Goal: Transaction & Acquisition: Purchase product/service

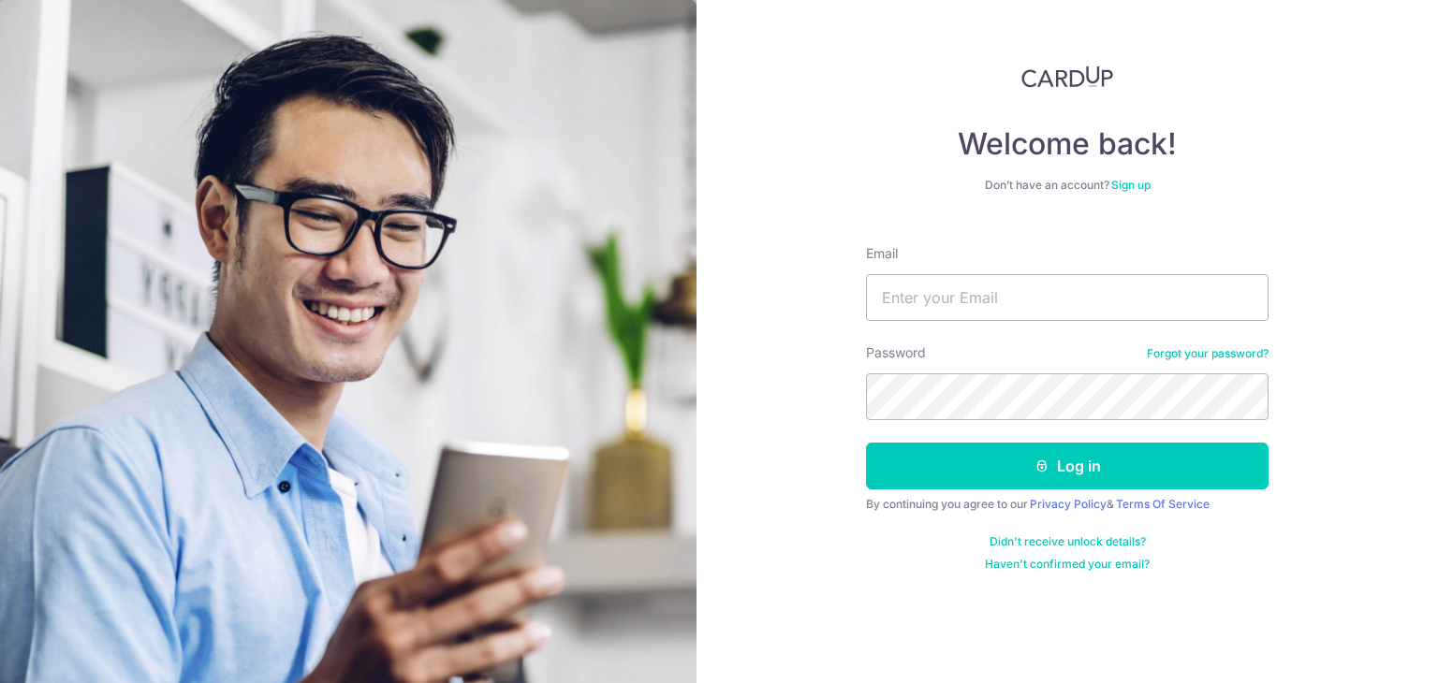
click at [944, 305] on input "Email" at bounding box center [1067, 297] width 403 height 47
type input "[EMAIL_ADDRESS][DOMAIN_NAME]"
click at [866, 443] on button "Log in" at bounding box center [1067, 466] width 403 height 47
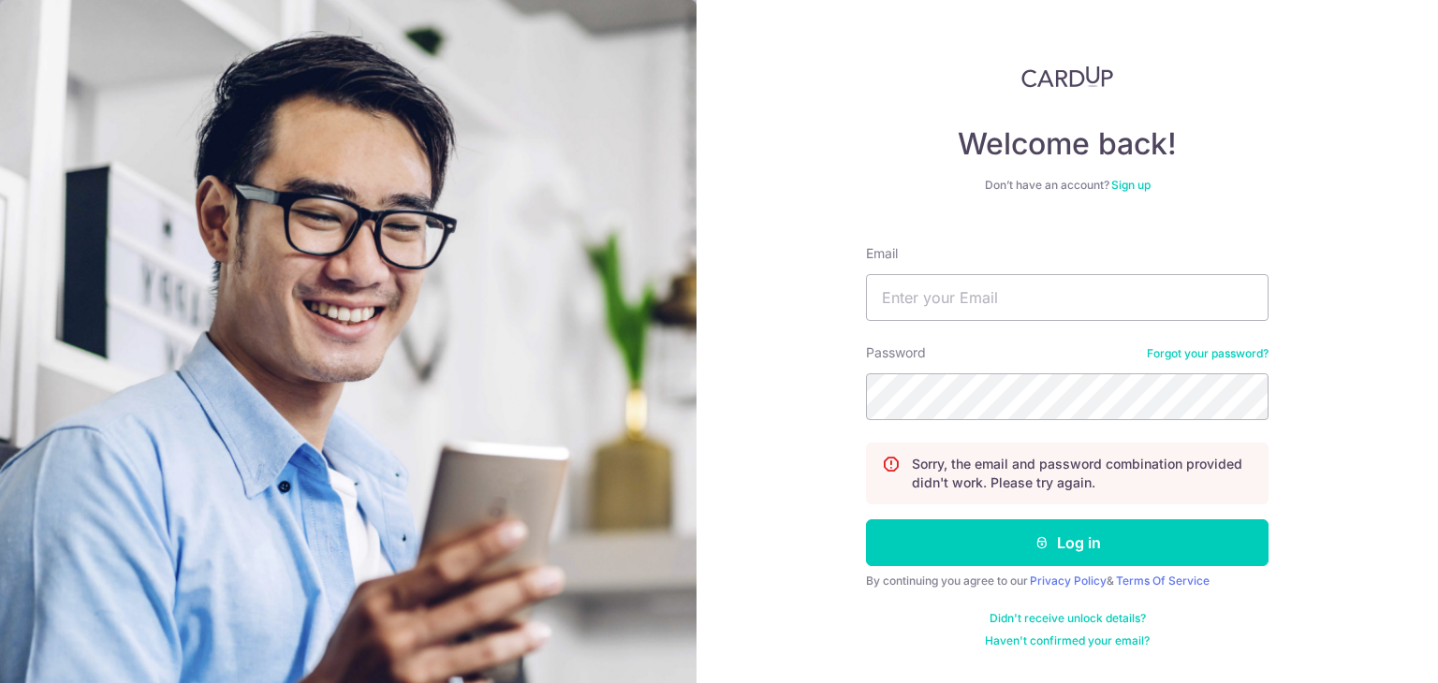
click at [1232, 357] on link "Forgot your password?" at bounding box center [1208, 353] width 122 height 15
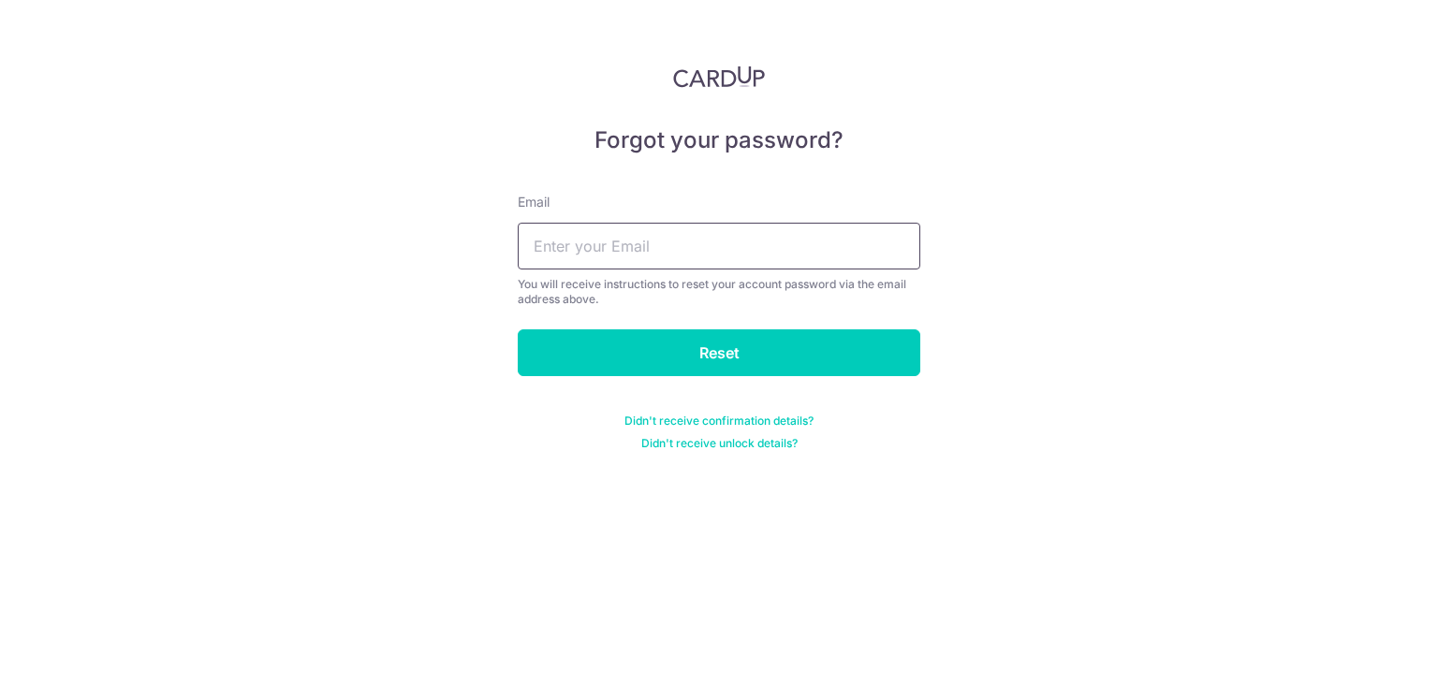
click at [642, 244] on input "text" at bounding box center [719, 246] width 403 height 47
type input "[EMAIL_ADDRESS][DOMAIN_NAME]"
click at [518, 330] on input "Reset" at bounding box center [719, 353] width 403 height 47
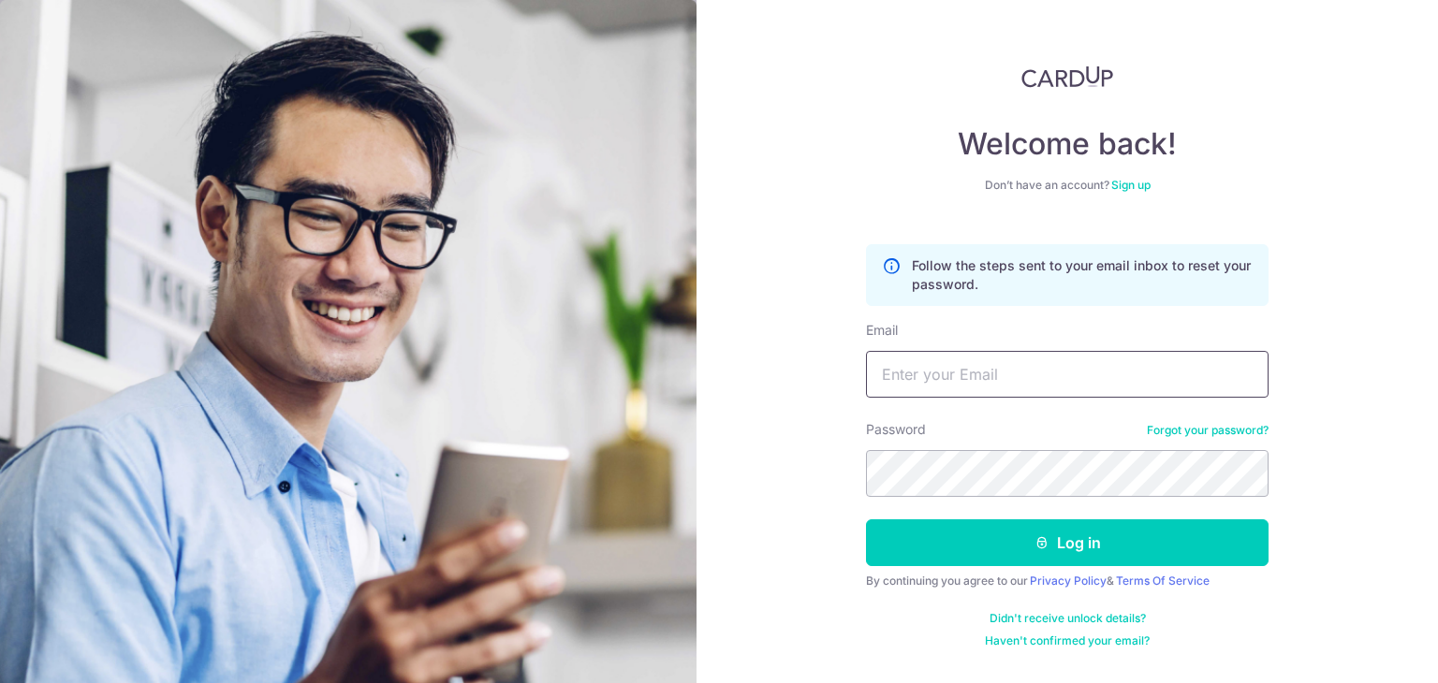
click at [932, 387] on input "Email" at bounding box center [1067, 374] width 403 height 47
type input "[EMAIL_ADDRESS][DOMAIN_NAME]"
click at [866, 520] on button "Log in" at bounding box center [1067, 543] width 403 height 47
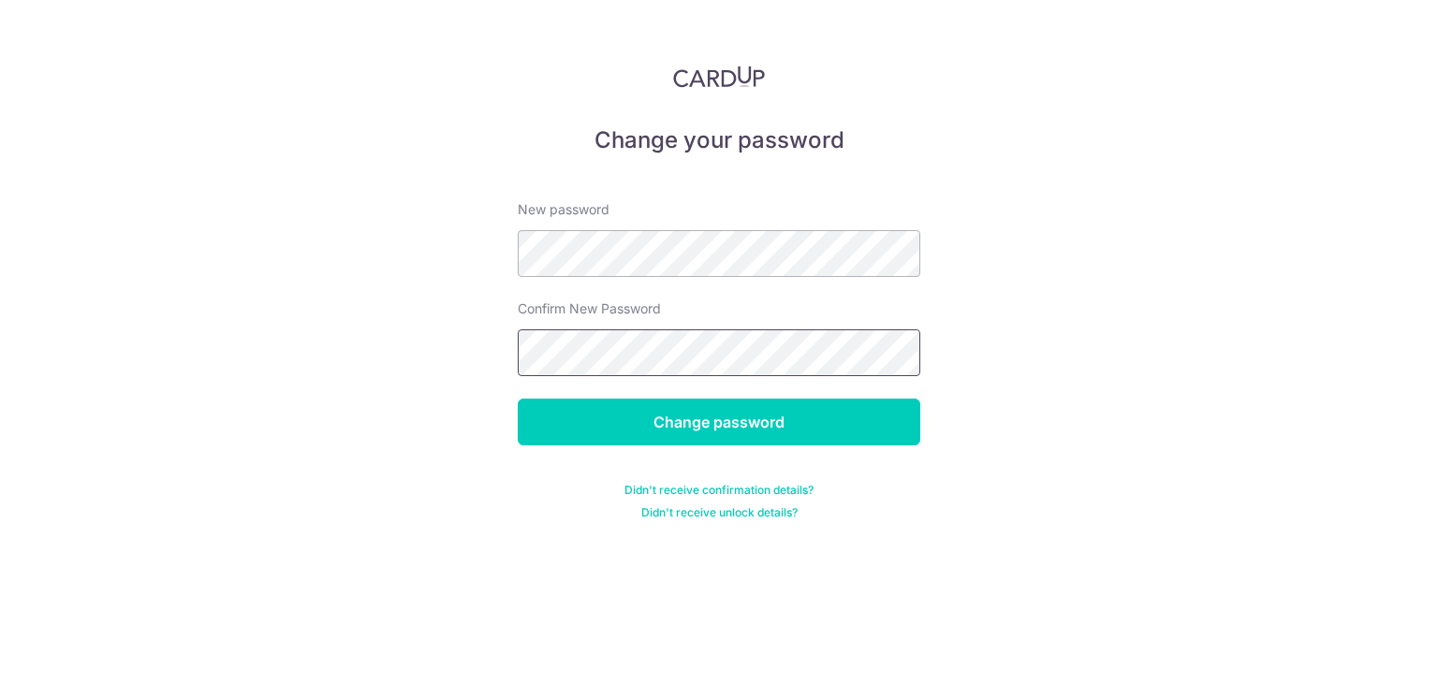
click at [518, 399] on input "Change password" at bounding box center [719, 422] width 403 height 47
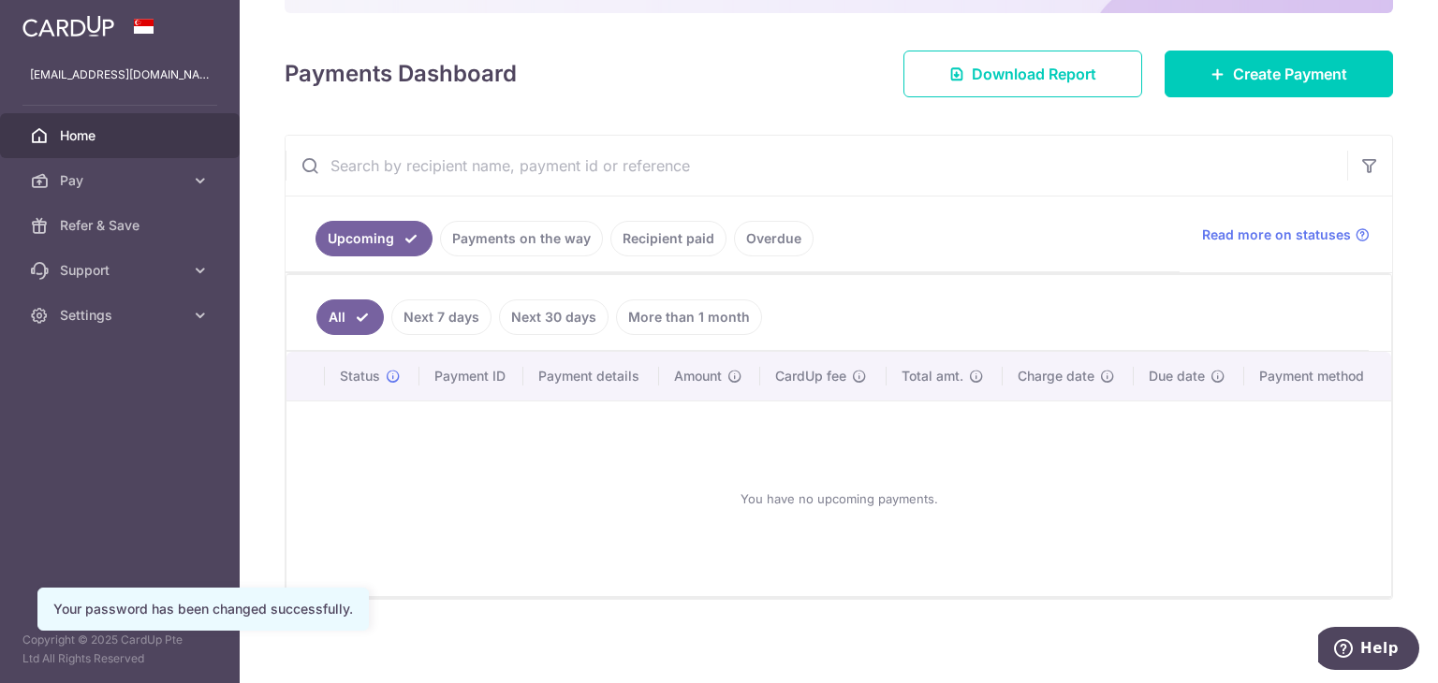
scroll to position [228, 0]
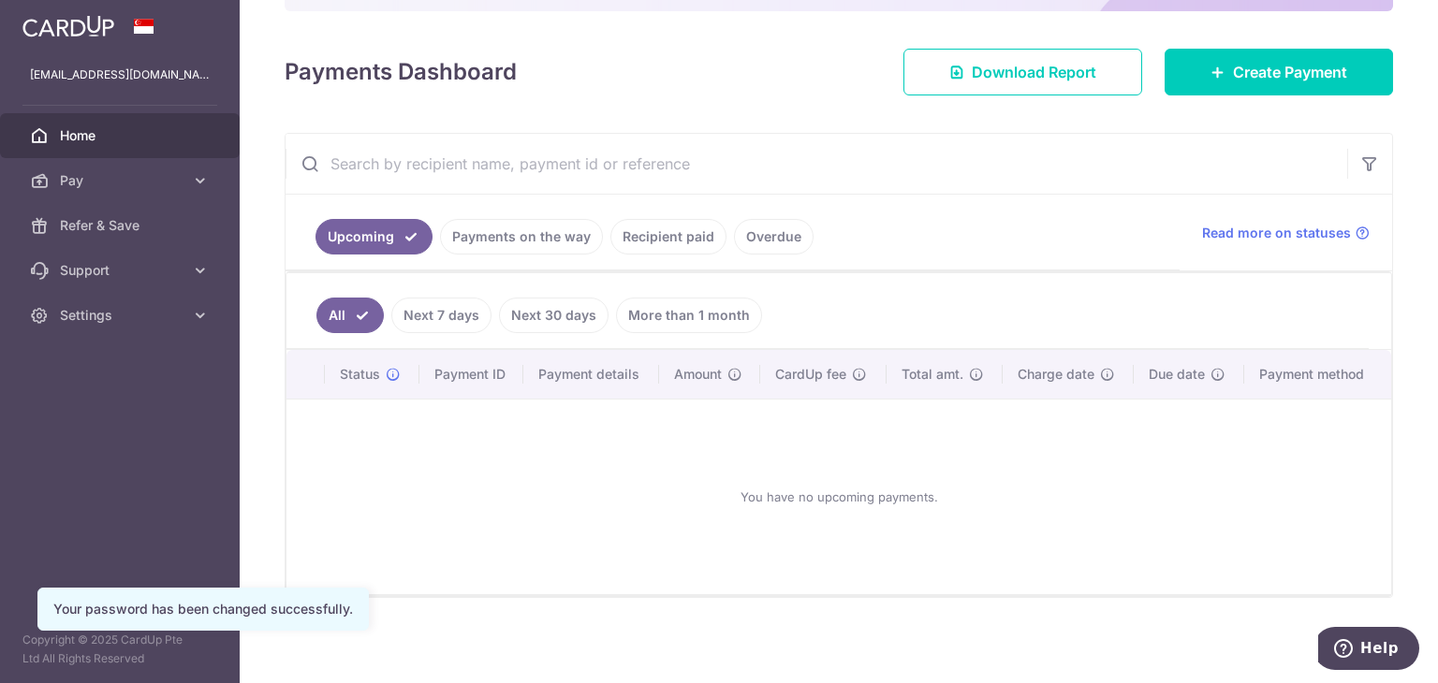
click at [653, 243] on link "Recipient paid" at bounding box center [668, 237] width 116 height 36
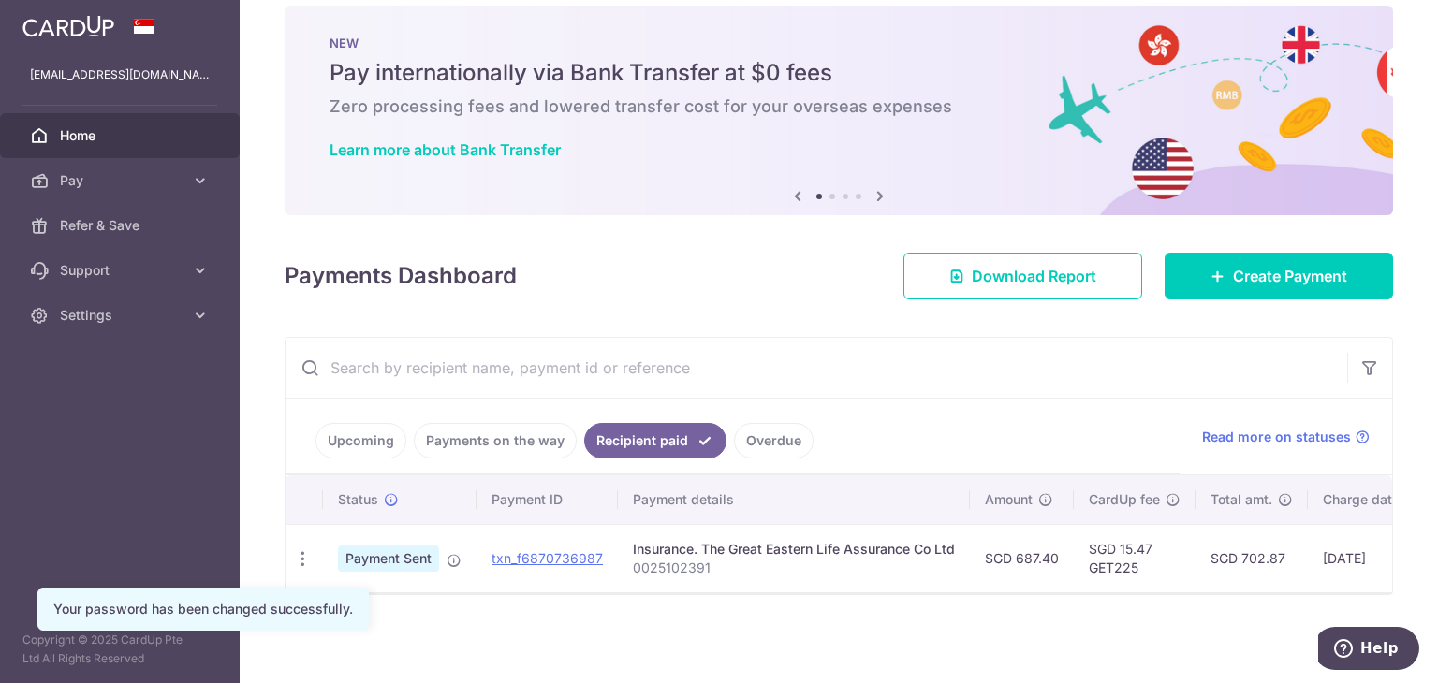
scroll to position [32, 0]
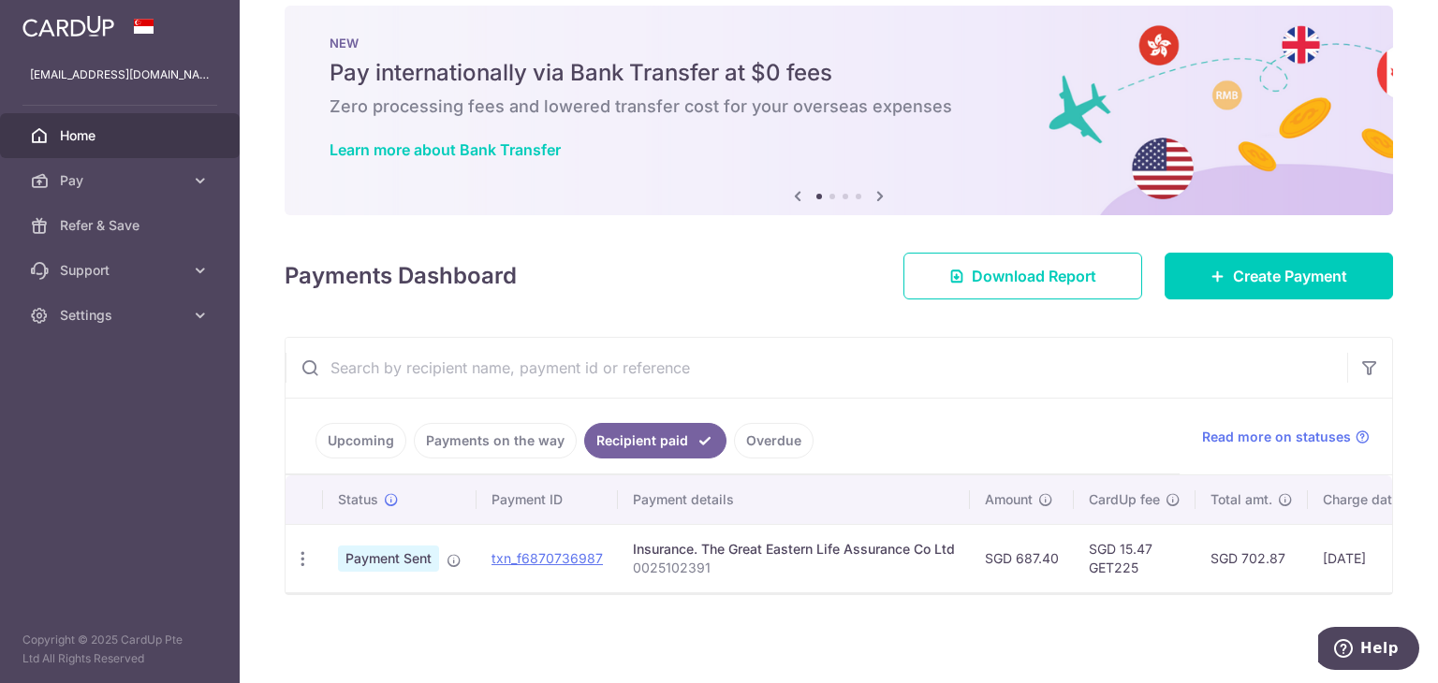
click at [667, 560] on p "0025102391" at bounding box center [794, 568] width 322 height 19
click at [184, 188] on link "Pay" at bounding box center [120, 180] width 240 height 45
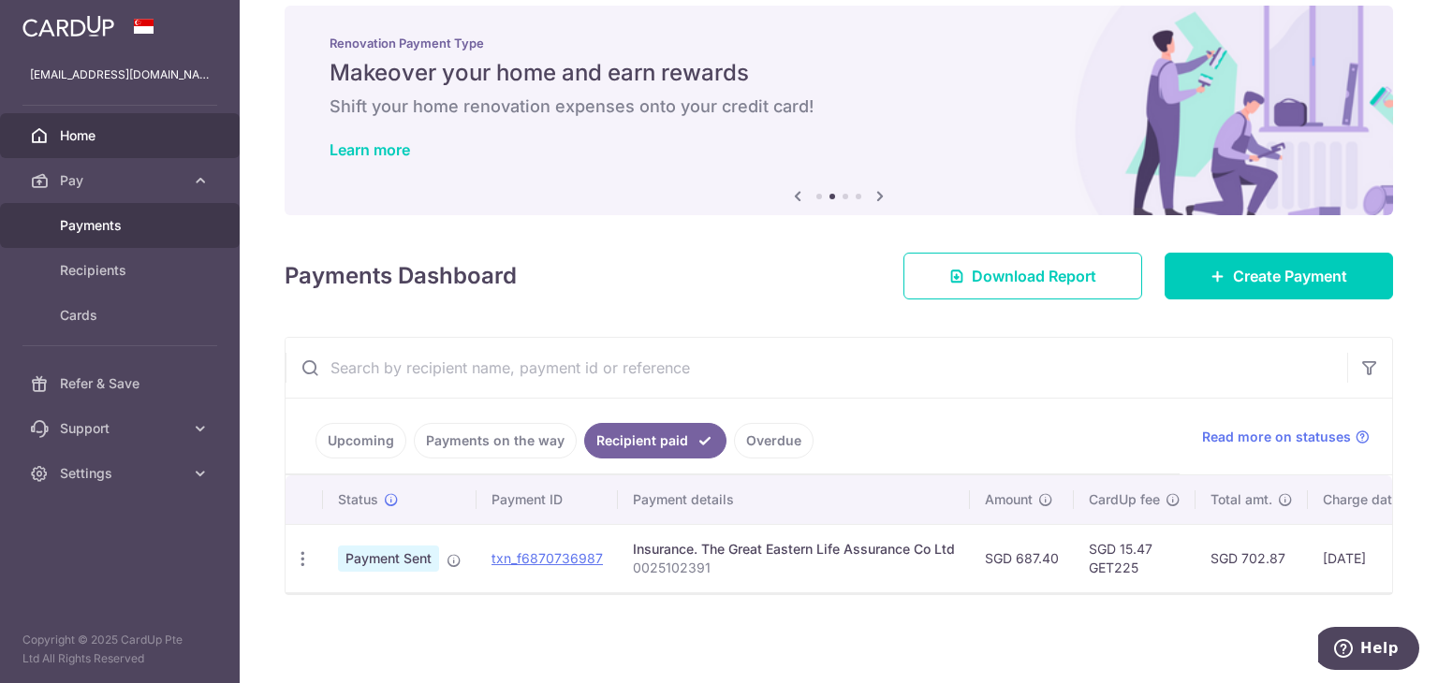
click at [135, 232] on span "Payments" at bounding box center [122, 225] width 124 height 19
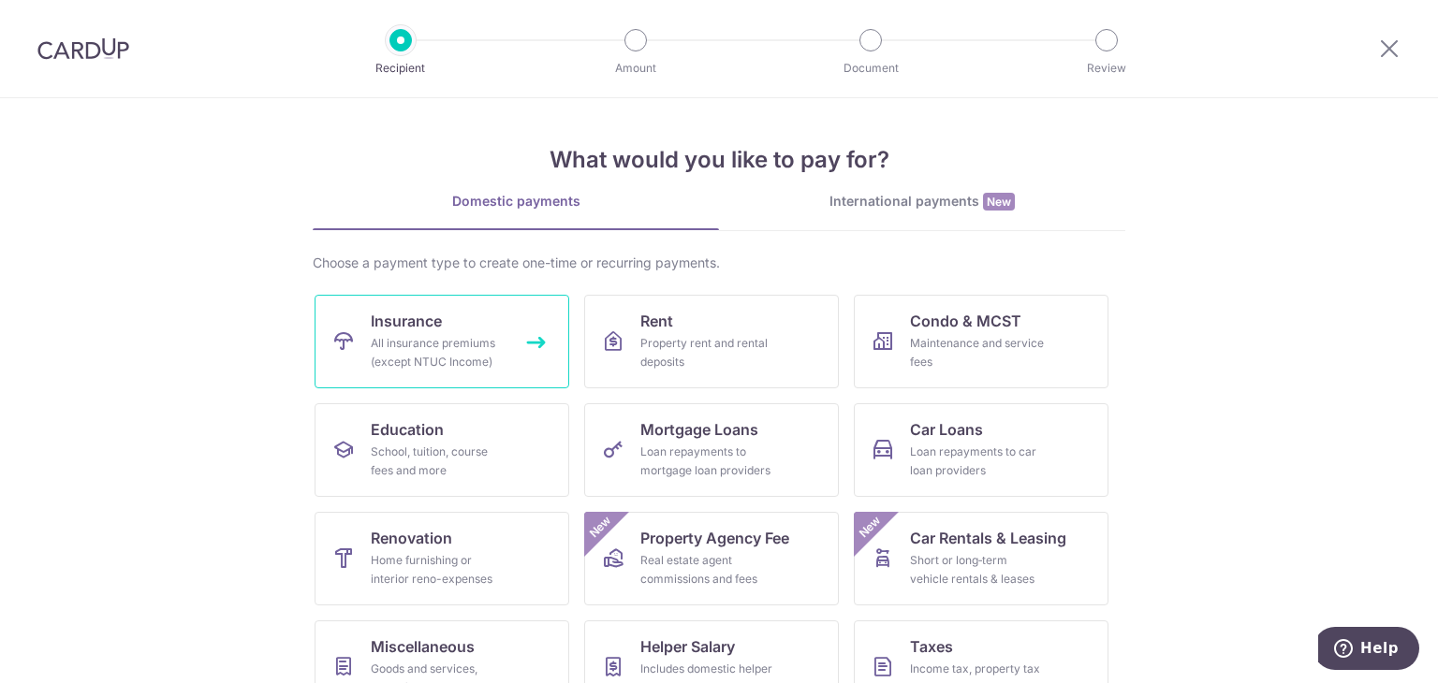
click at [372, 330] on span "Insurance" at bounding box center [406, 321] width 71 height 22
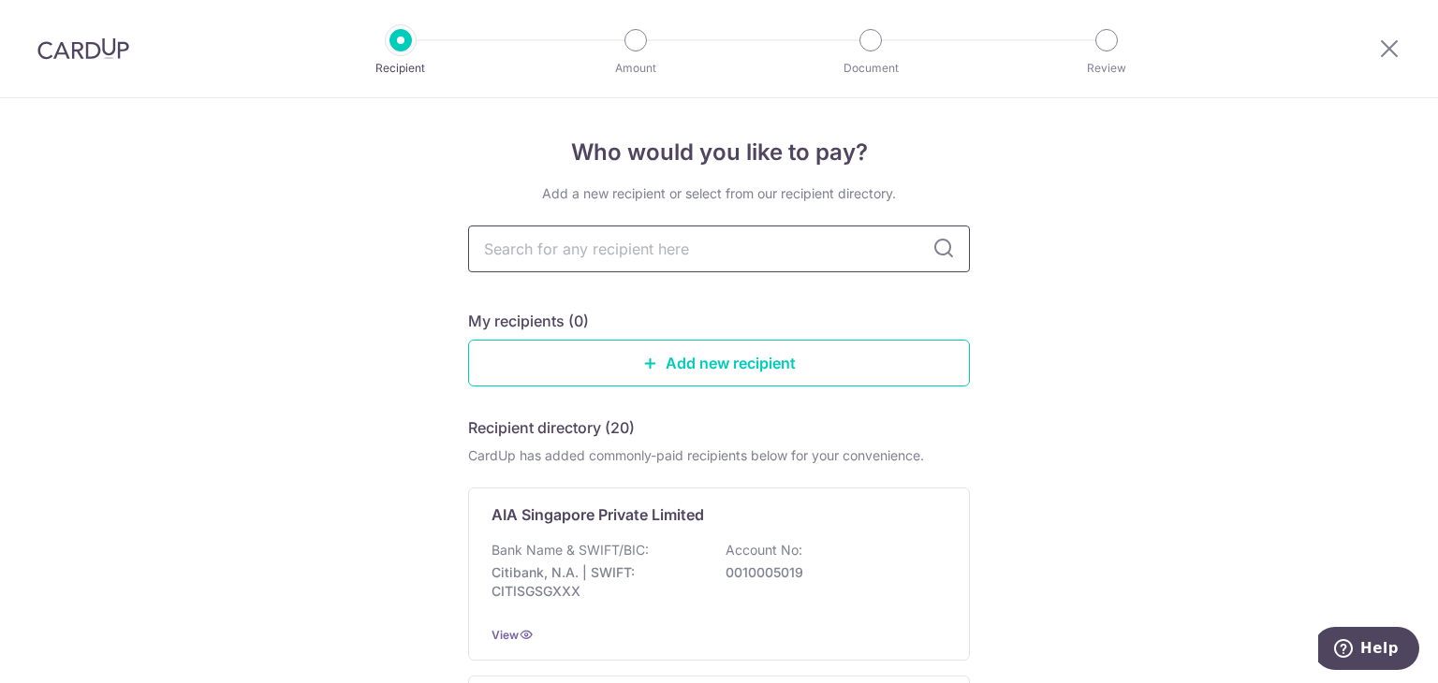
click at [503, 247] on input "text" at bounding box center [719, 249] width 502 height 47
type input "great eastern"
click at [933, 256] on icon at bounding box center [943, 249] width 22 height 22
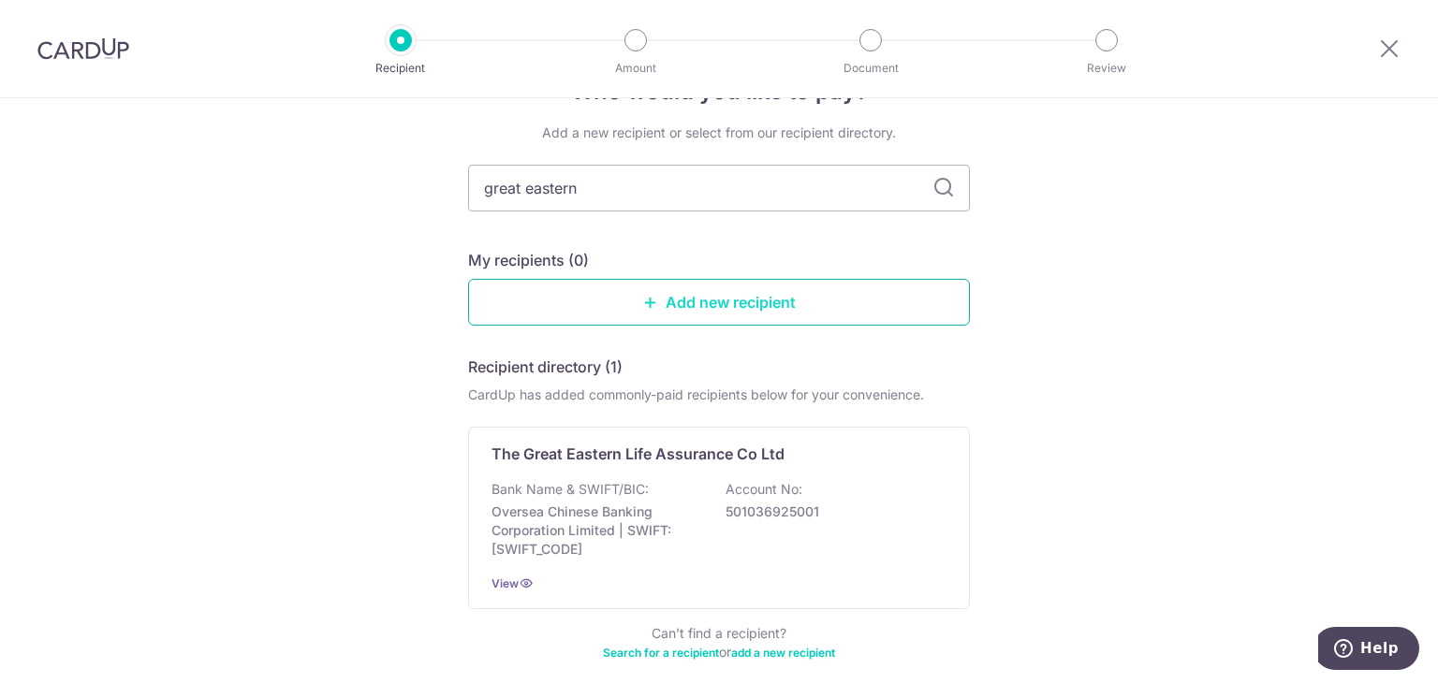
scroll to position [94, 0]
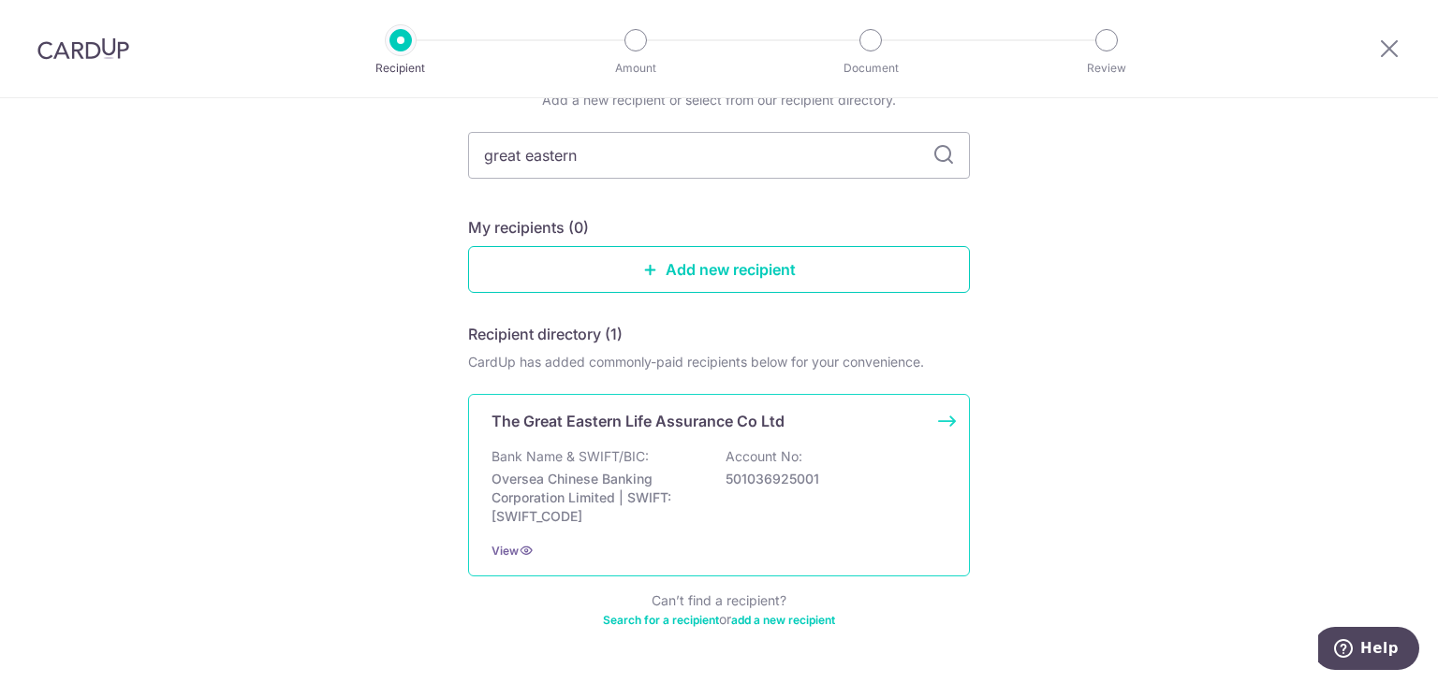
click at [633, 429] on p "The Great Eastern Life Assurance Co Ltd" at bounding box center [637, 421] width 293 height 22
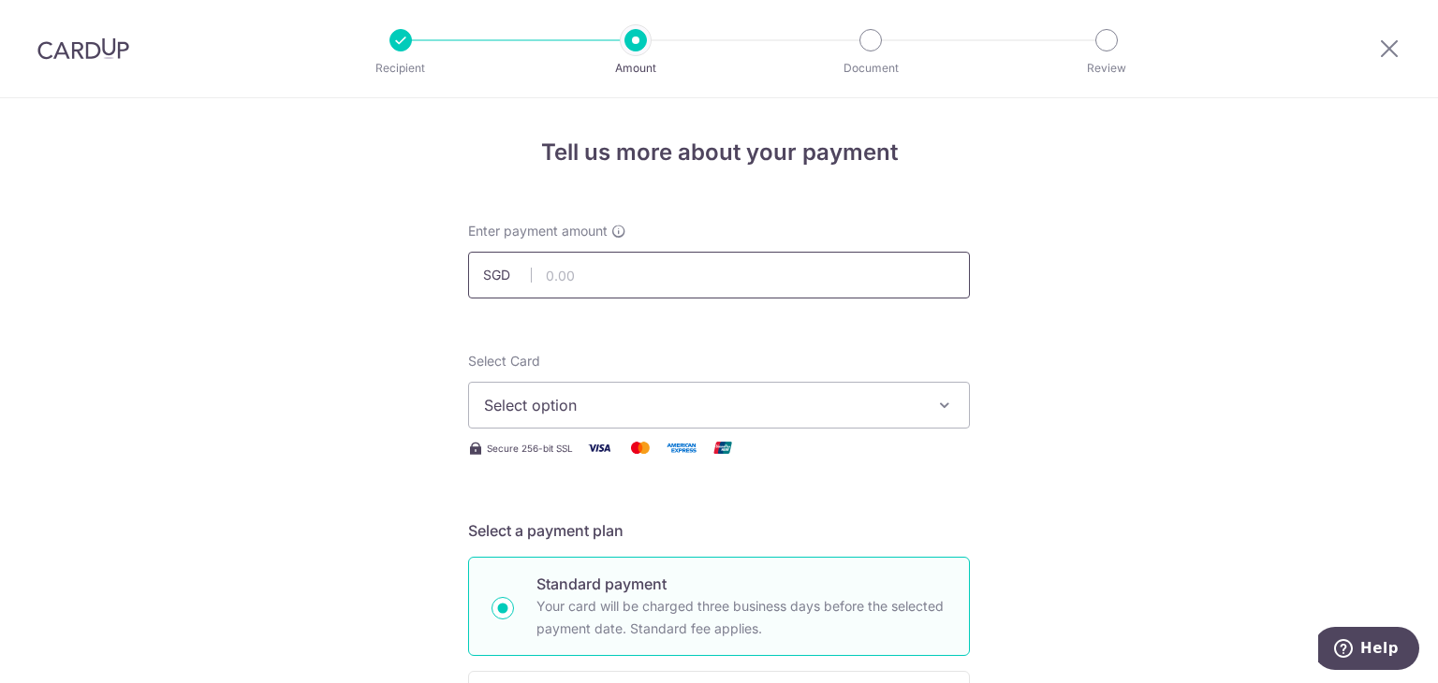
click at [632, 267] on input "text" at bounding box center [719, 275] width 502 height 47
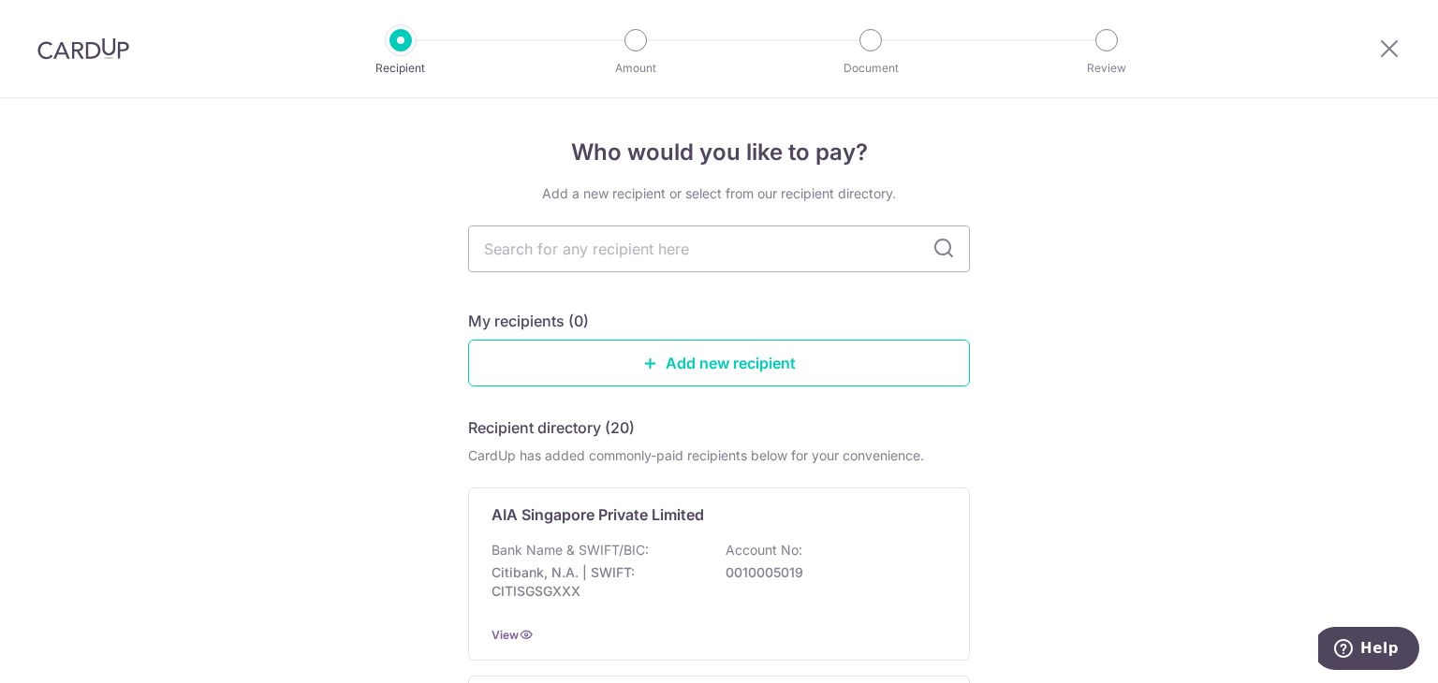
click at [89, 47] on img at bounding box center [83, 48] width 92 height 22
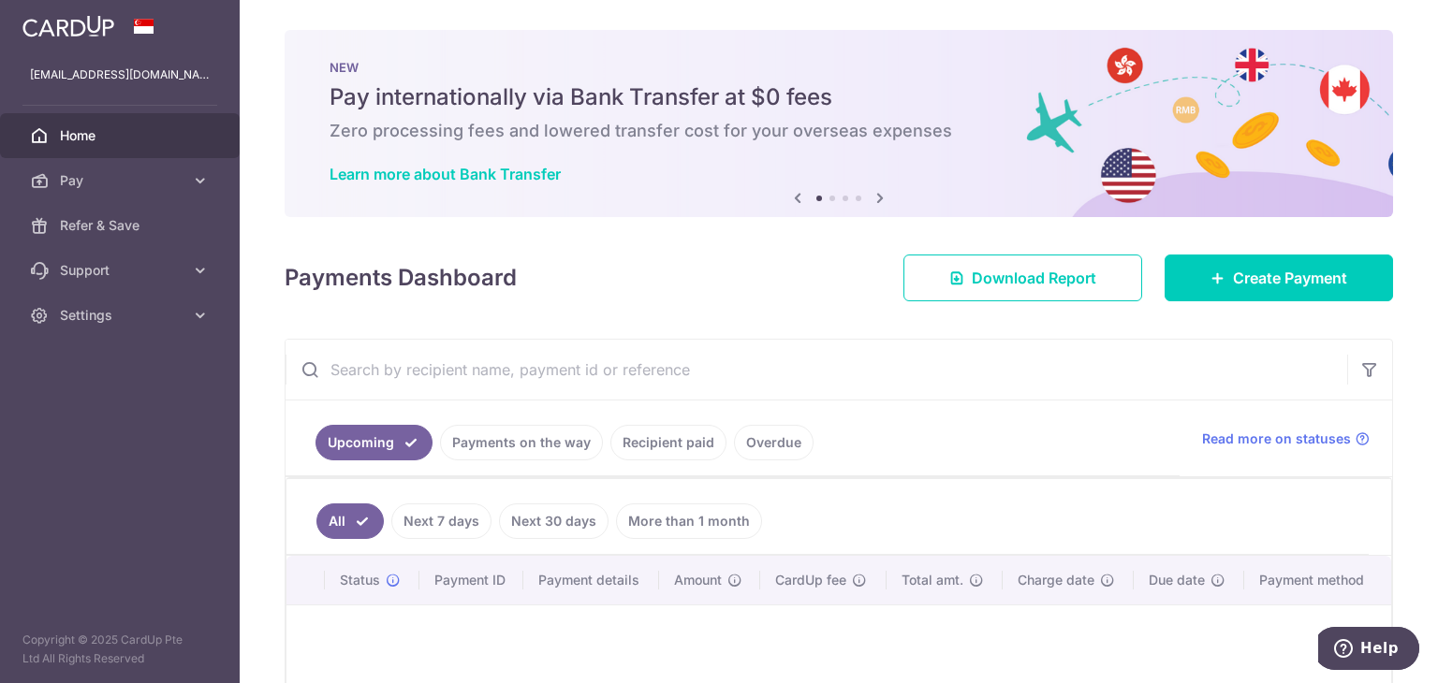
click at [639, 436] on link "Recipient paid" at bounding box center [668, 443] width 116 height 36
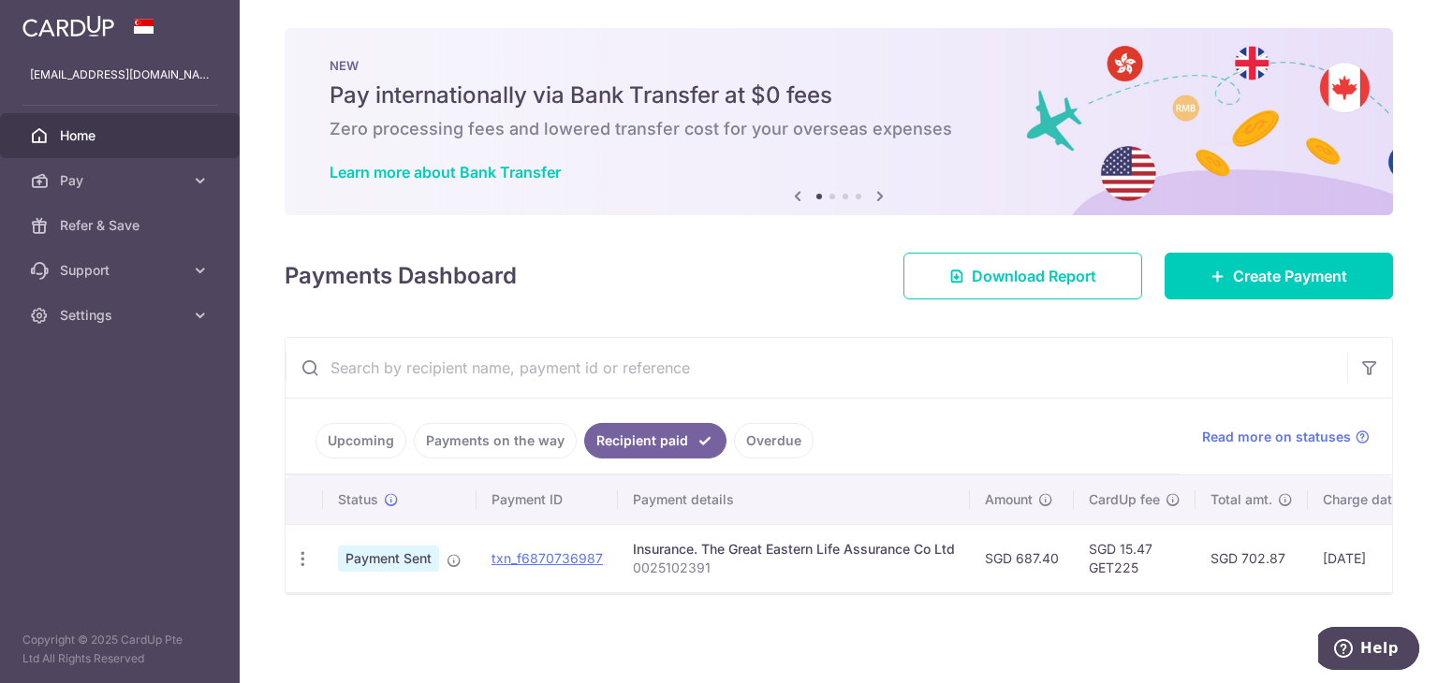
scroll to position [9, 0]
click at [652, 559] on p "0025102391" at bounding box center [794, 568] width 322 height 19
copy p "0025102391"
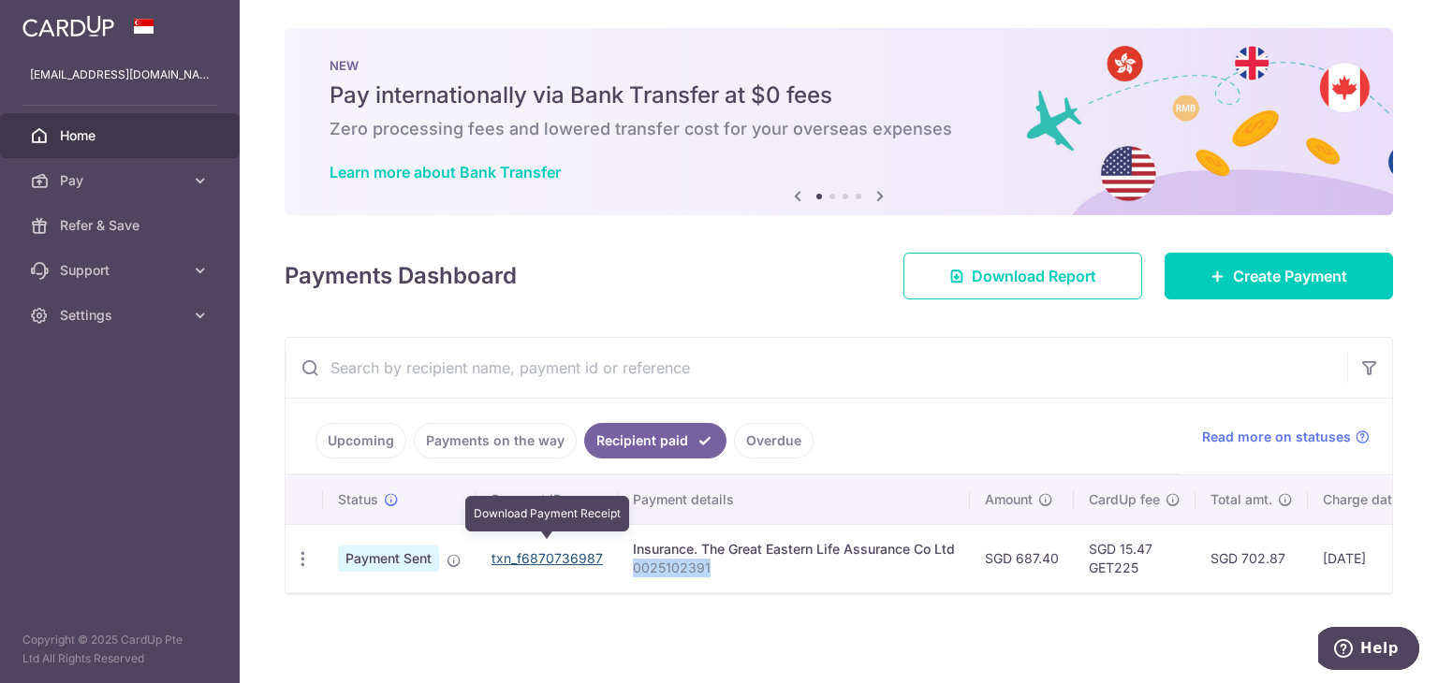
click at [519, 550] on link "txn_f6870736987" at bounding box center [546, 558] width 111 height 16
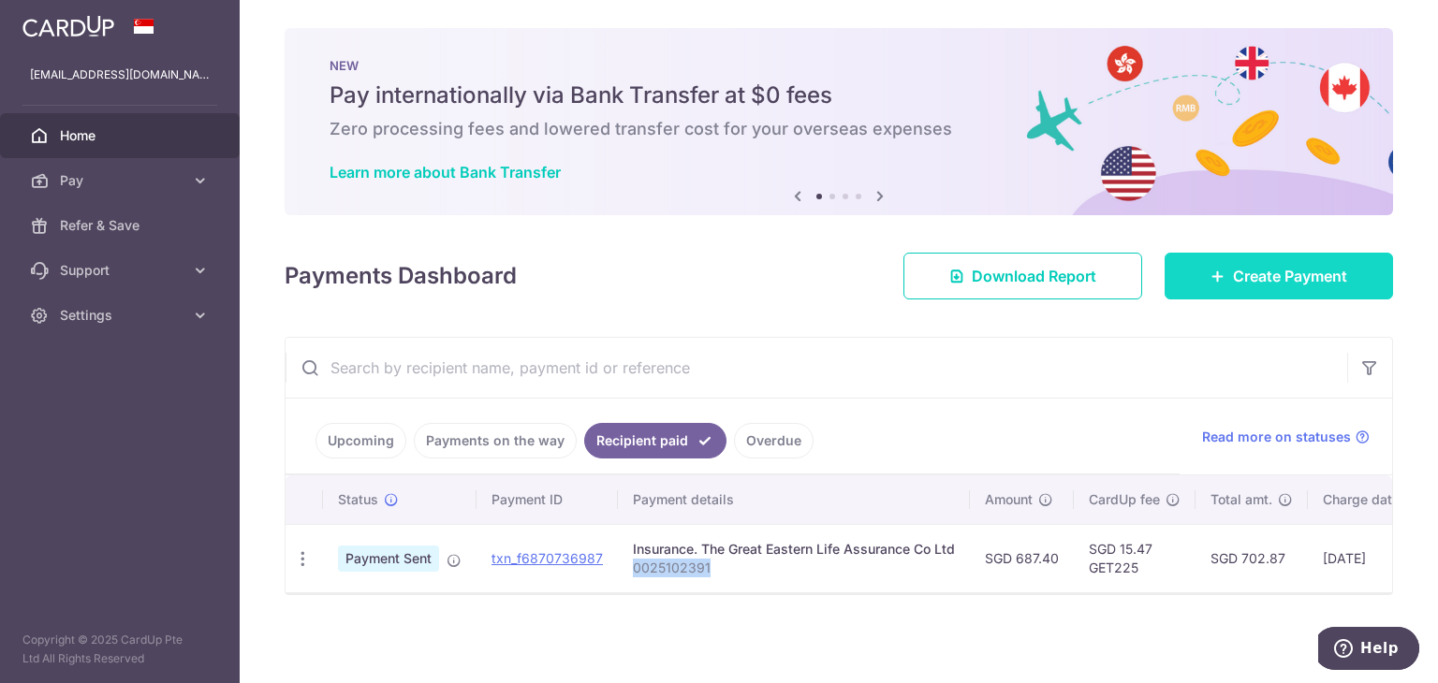
click at [1259, 271] on span "Create Payment" at bounding box center [1290, 276] width 114 height 22
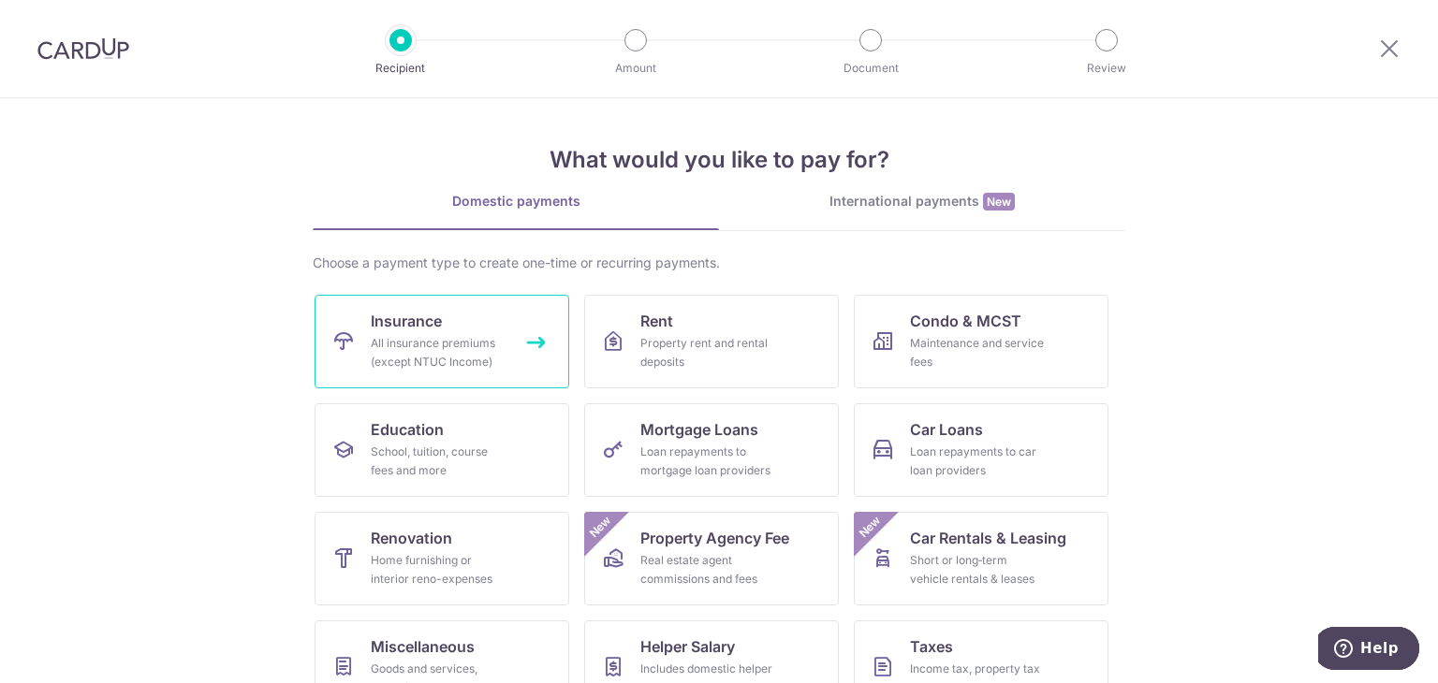
click at [421, 318] on span "Insurance" at bounding box center [406, 321] width 71 height 22
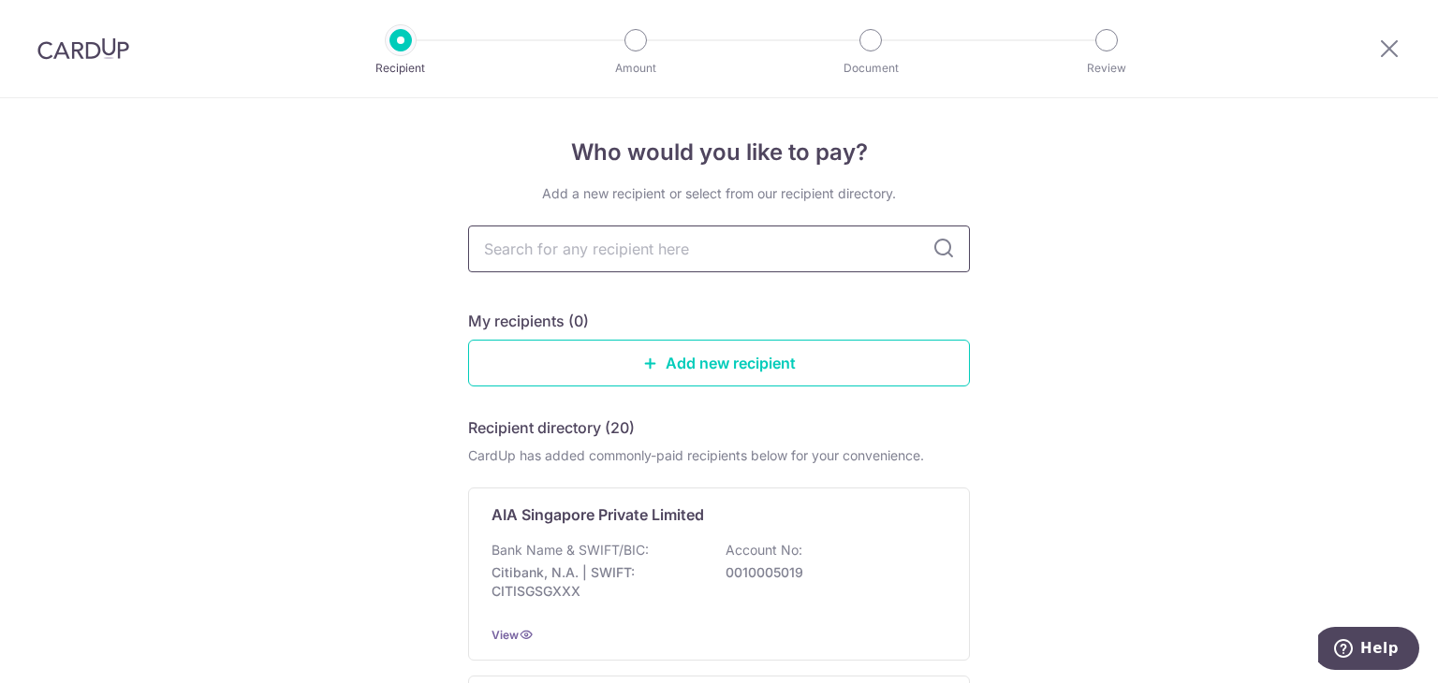
click at [618, 253] on input "text" at bounding box center [719, 249] width 502 height 47
type input "great eastern"
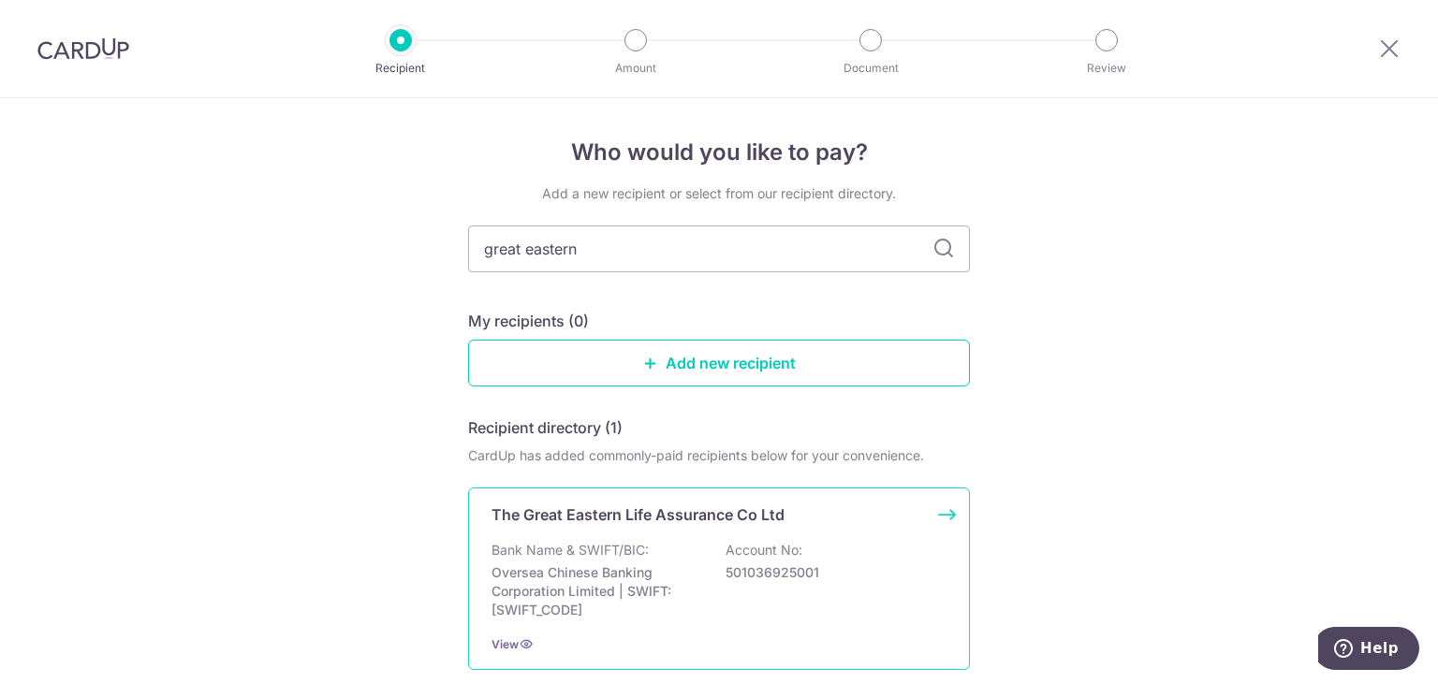
click at [586, 519] on p "The Great Eastern Life Assurance Co Ltd" at bounding box center [637, 515] width 293 height 22
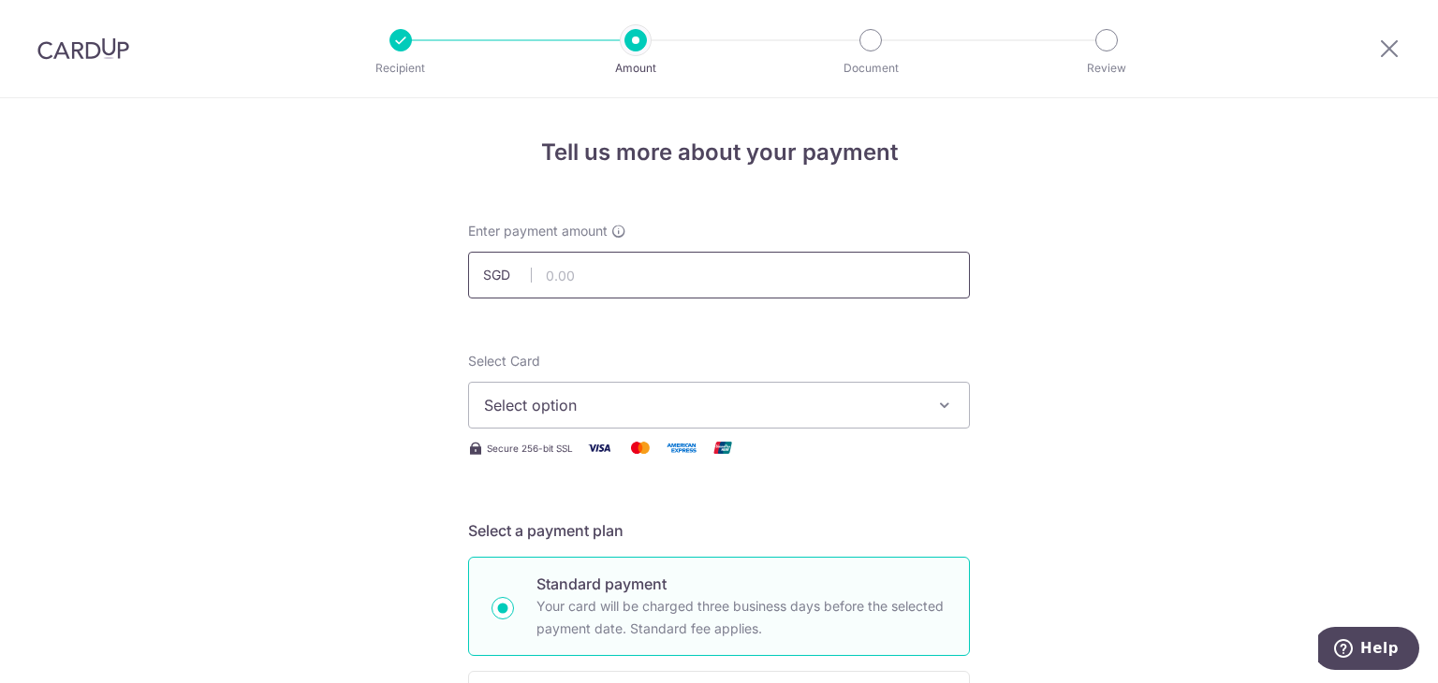
click at [601, 272] on input "text" at bounding box center [719, 275] width 502 height 47
type input "687.40"
click at [602, 402] on span "Select option" at bounding box center [702, 405] width 436 height 22
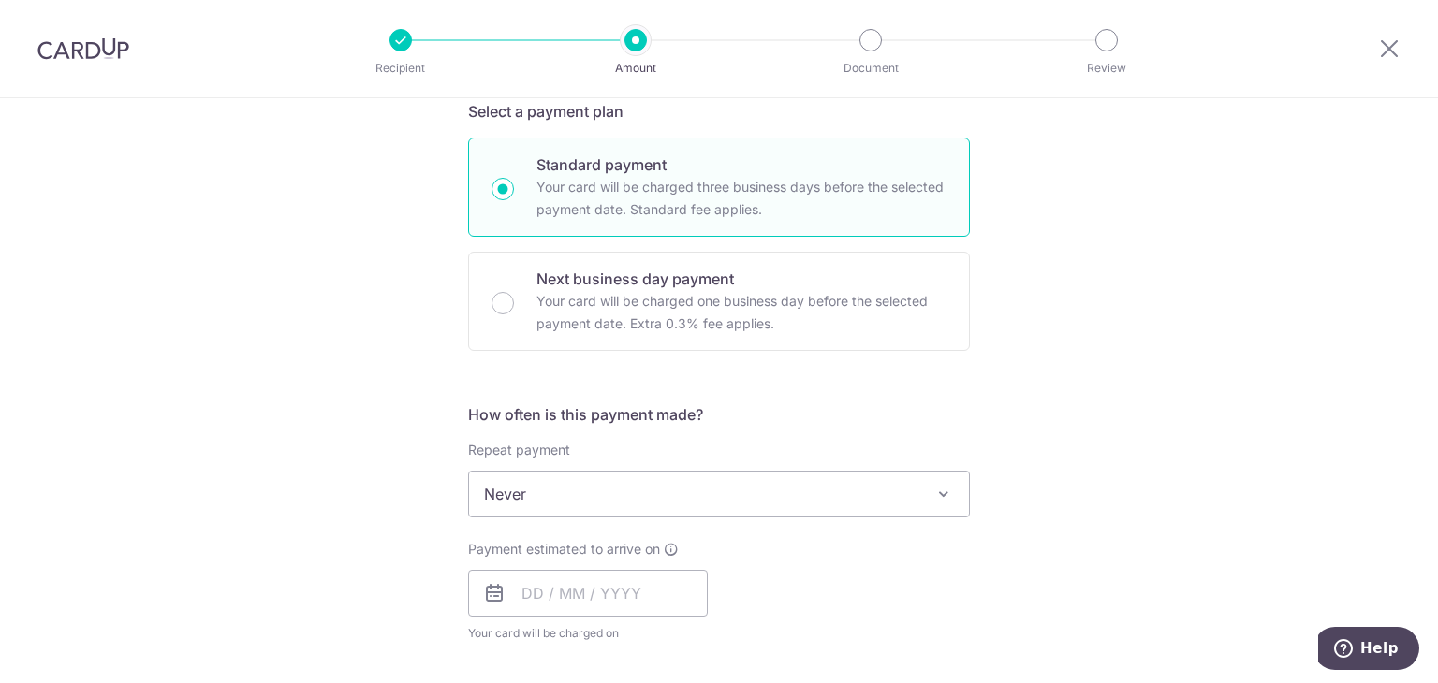
scroll to position [468, 0]
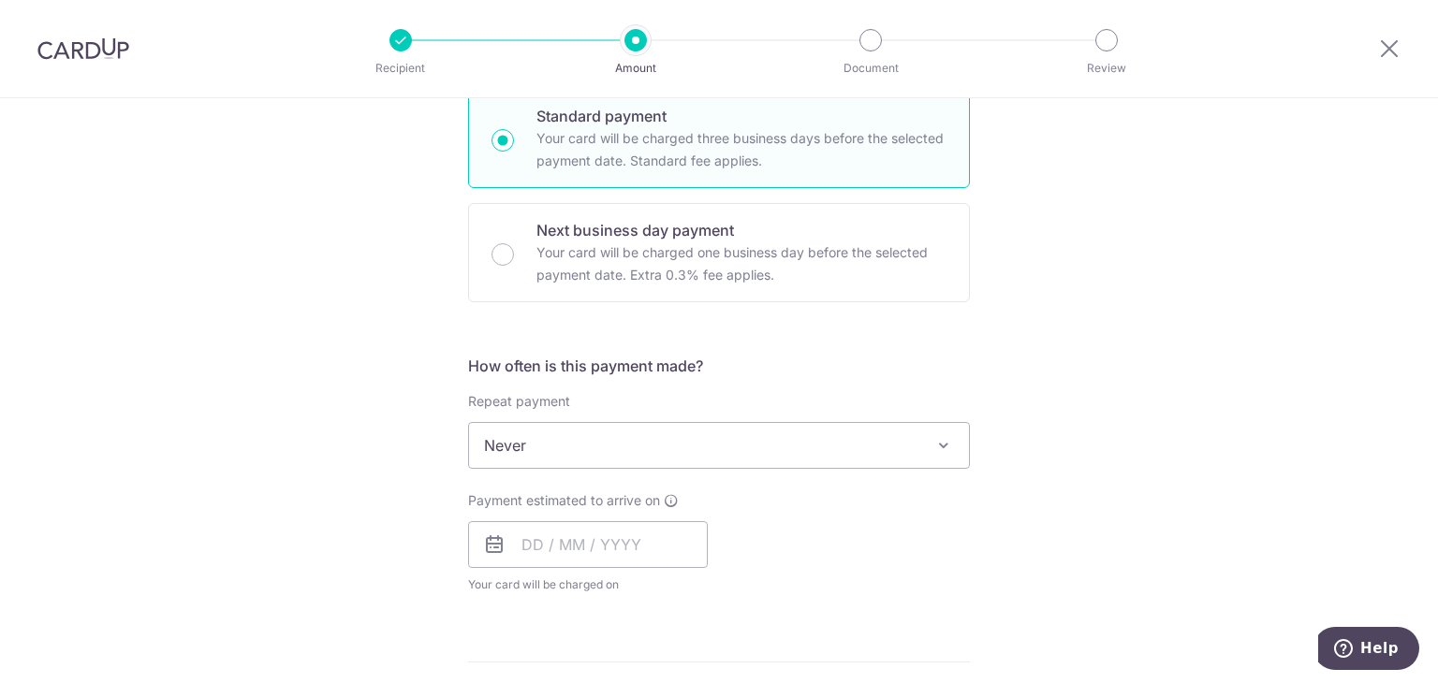
drag, startPoint x: 634, startPoint y: 443, endPoint x: 622, endPoint y: 459, distance: 20.0
click at [634, 443] on span "Never" at bounding box center [719, 445] width 500 height 45
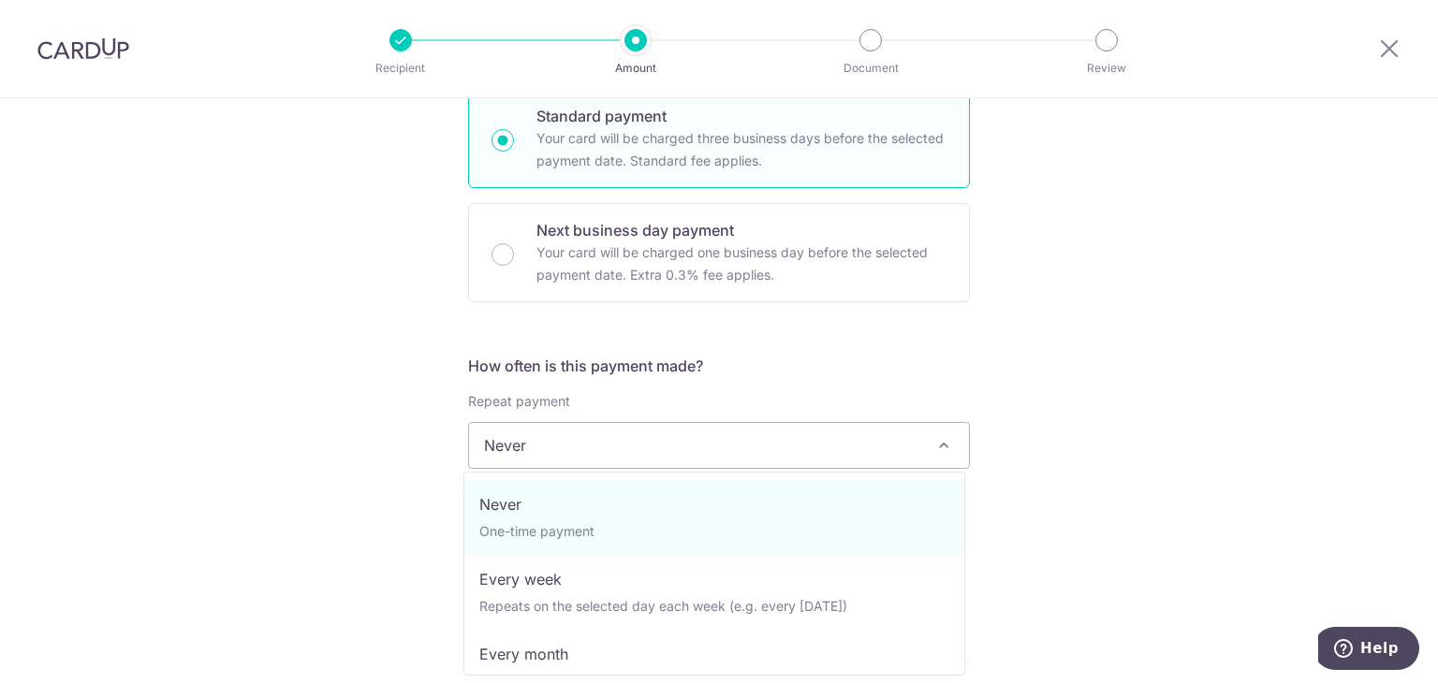
click at [640, 436] on span "Never" at bounding box center [719, 445] width 500 height 45
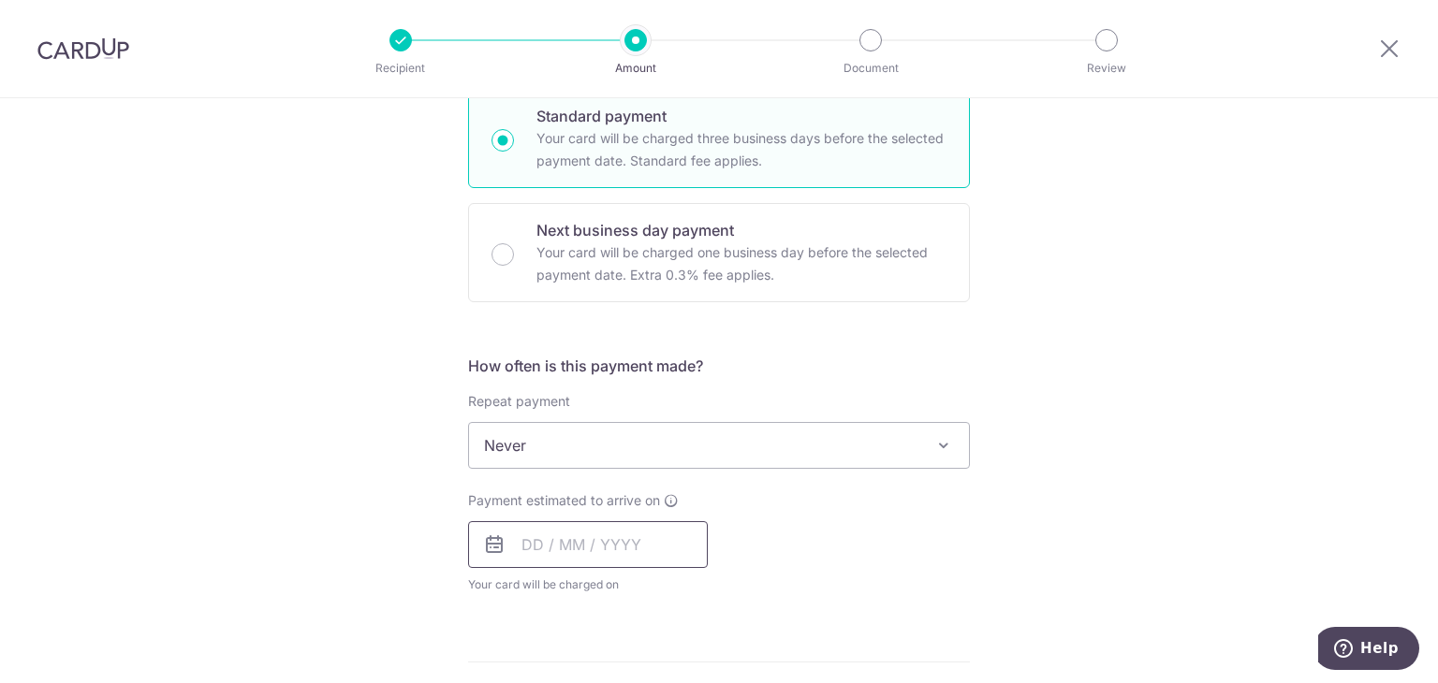
click at [591, 537] on input "text" at bounding box center [588, 544] width 240 height 47
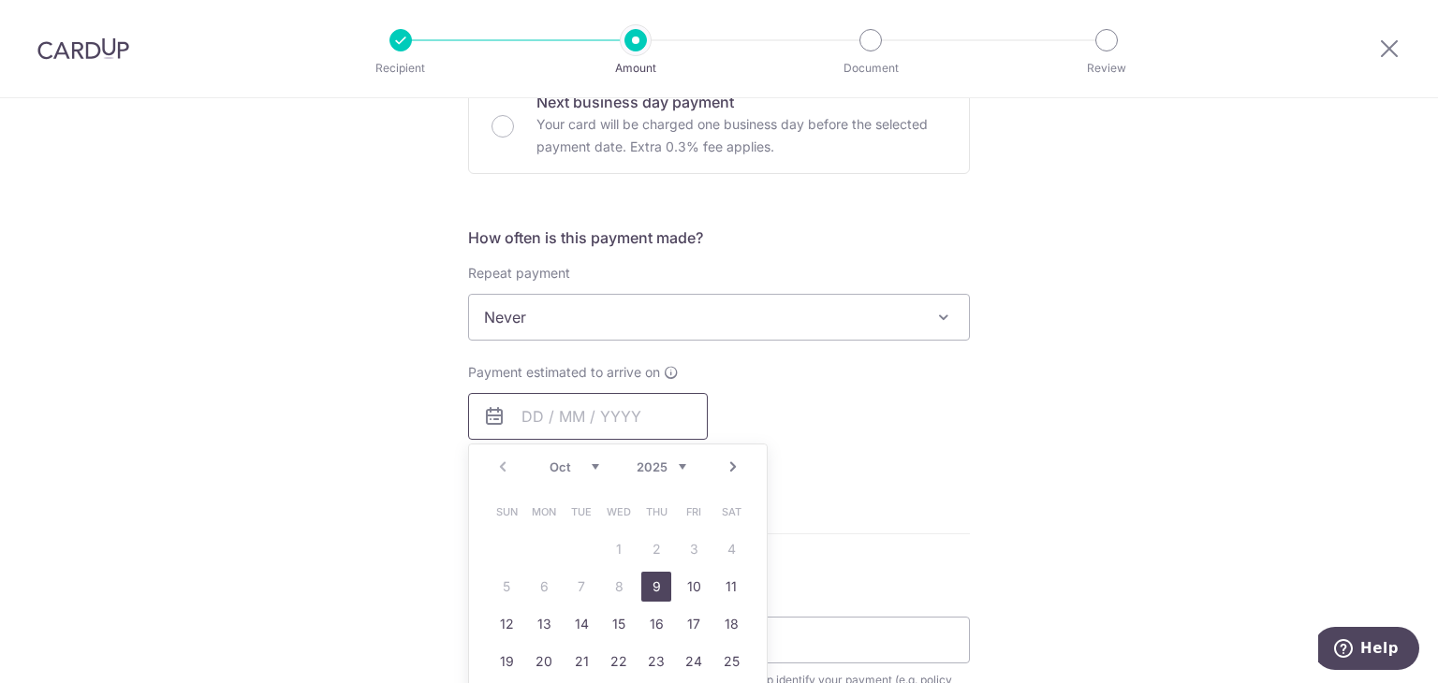
scroll to position [843, 0]
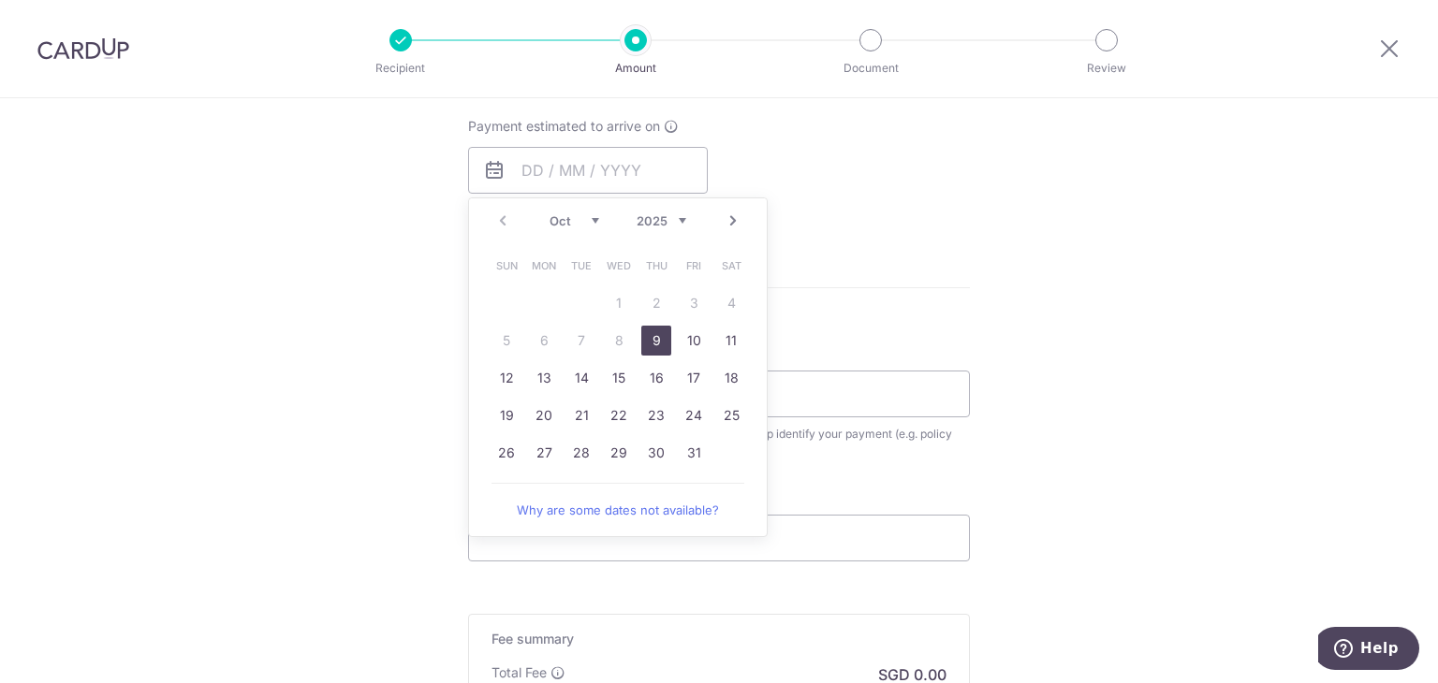
click at [657, 336] on link "9" at bounding box center [656, 341] width 30 height 30
type input "[DATE]"
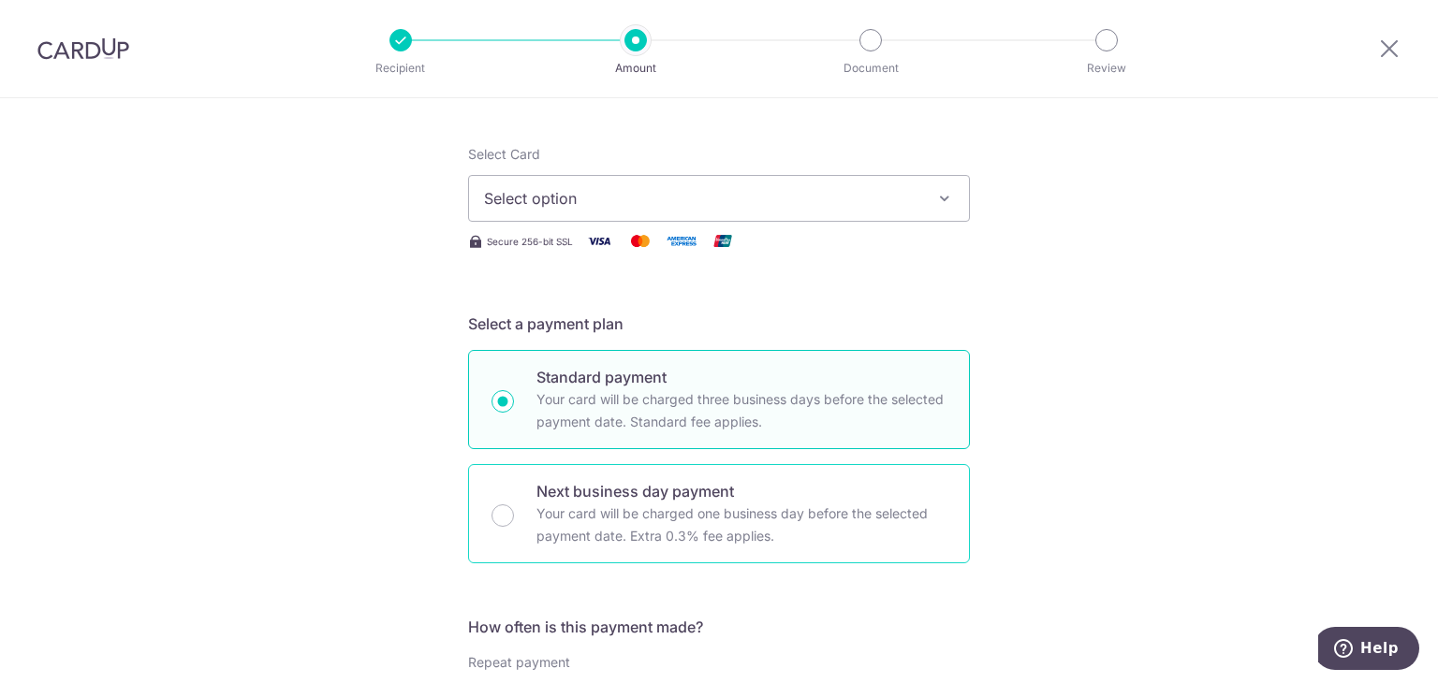
scroll to position [187, 0]
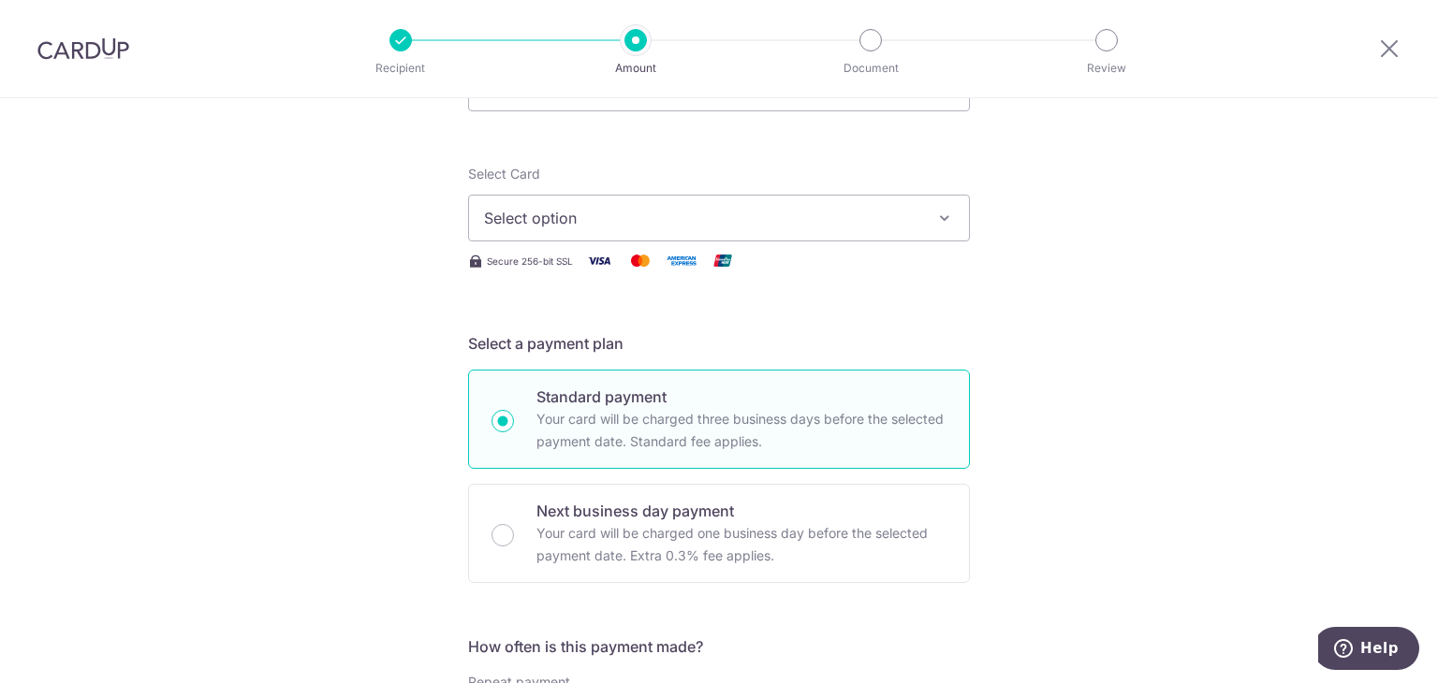
click at [577, 215] on span "Select option" at bounding box center [702, 218] width 436 height 22
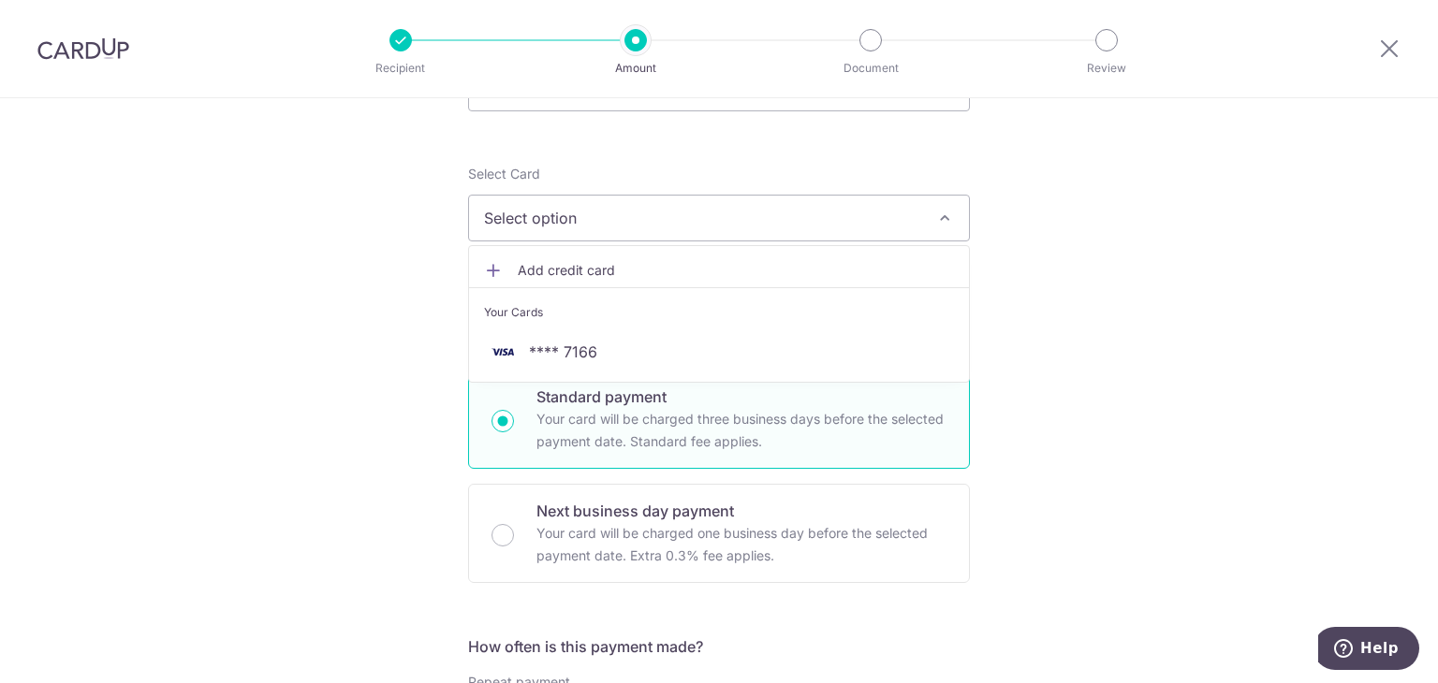
click at [556, 229] on button "Select option" at bounding box center [719, 218] width 502 height 47
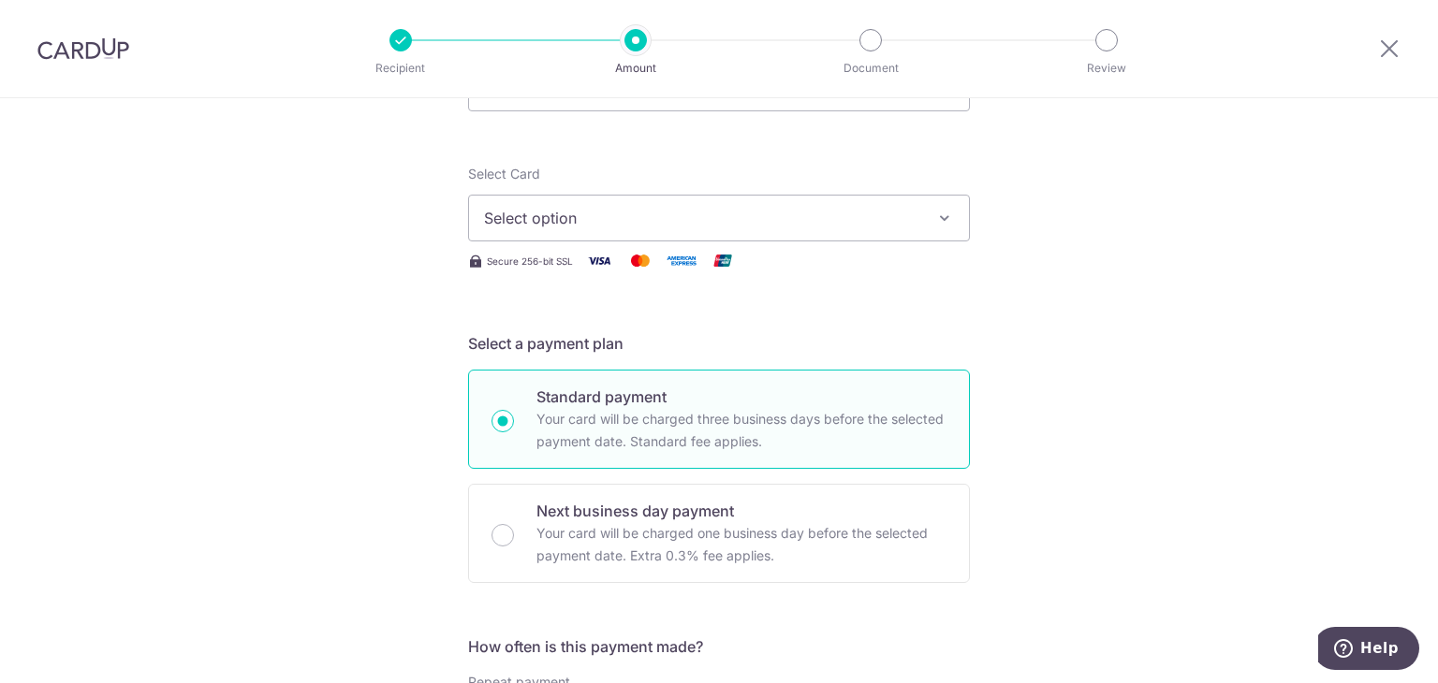
click at [561, 218] on span "Select option" at bounding box center [702, 218] width 436 height 22
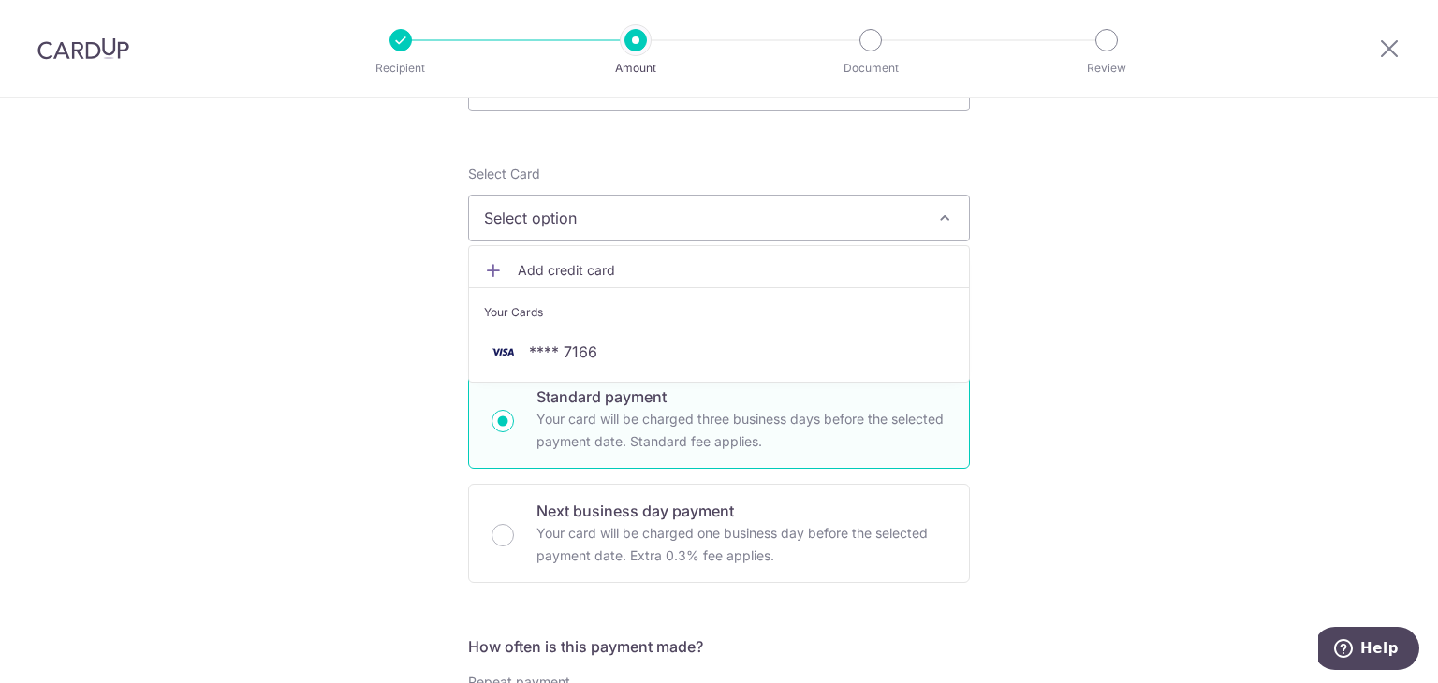
scroll to position [94, 0]
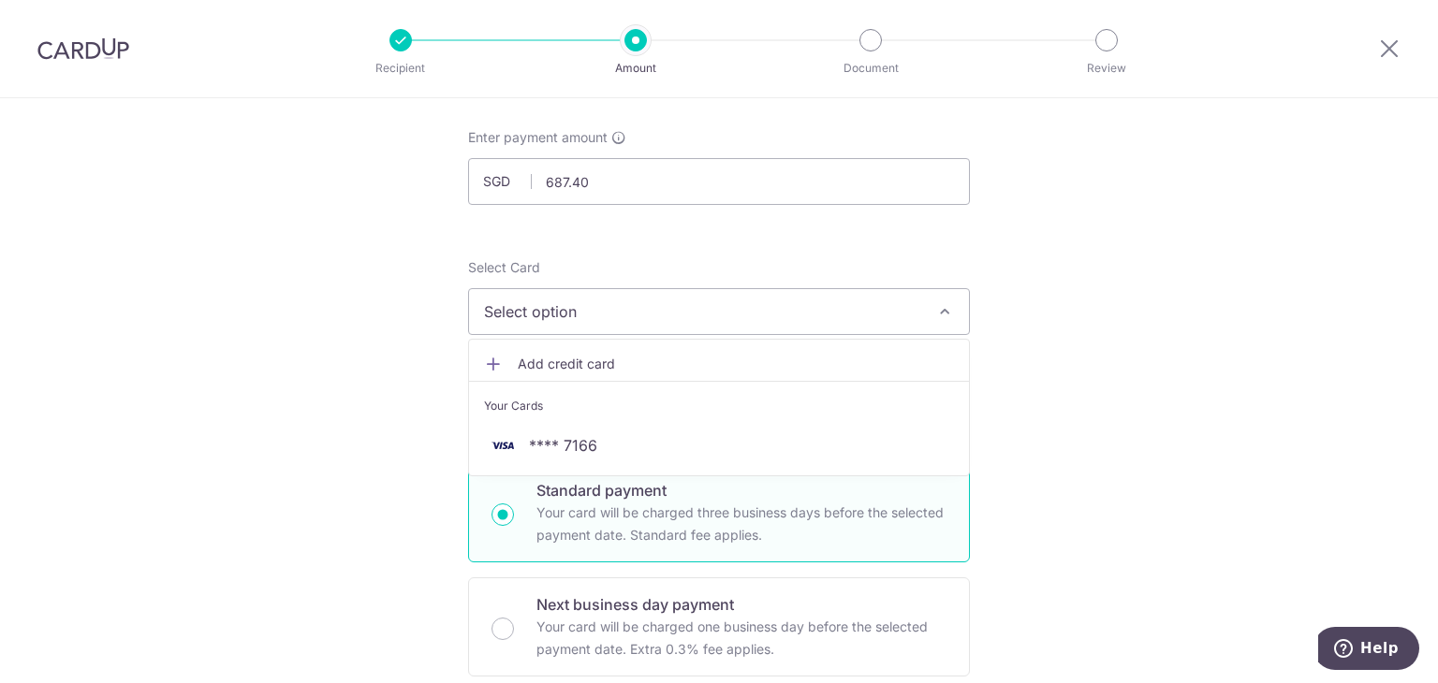
click at [547, 363] on span "Add credit card" at bounding box center [736, 364] width 436 height 19
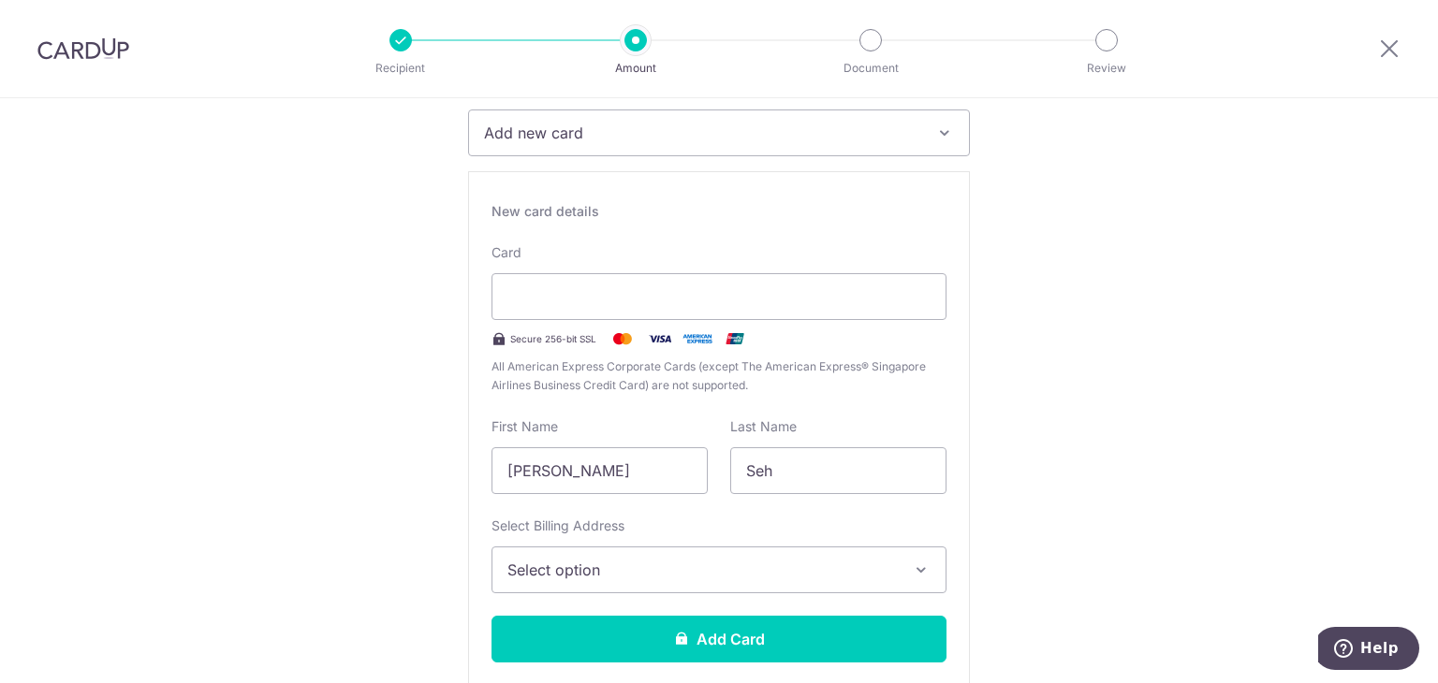
scroll to position [281, 0]
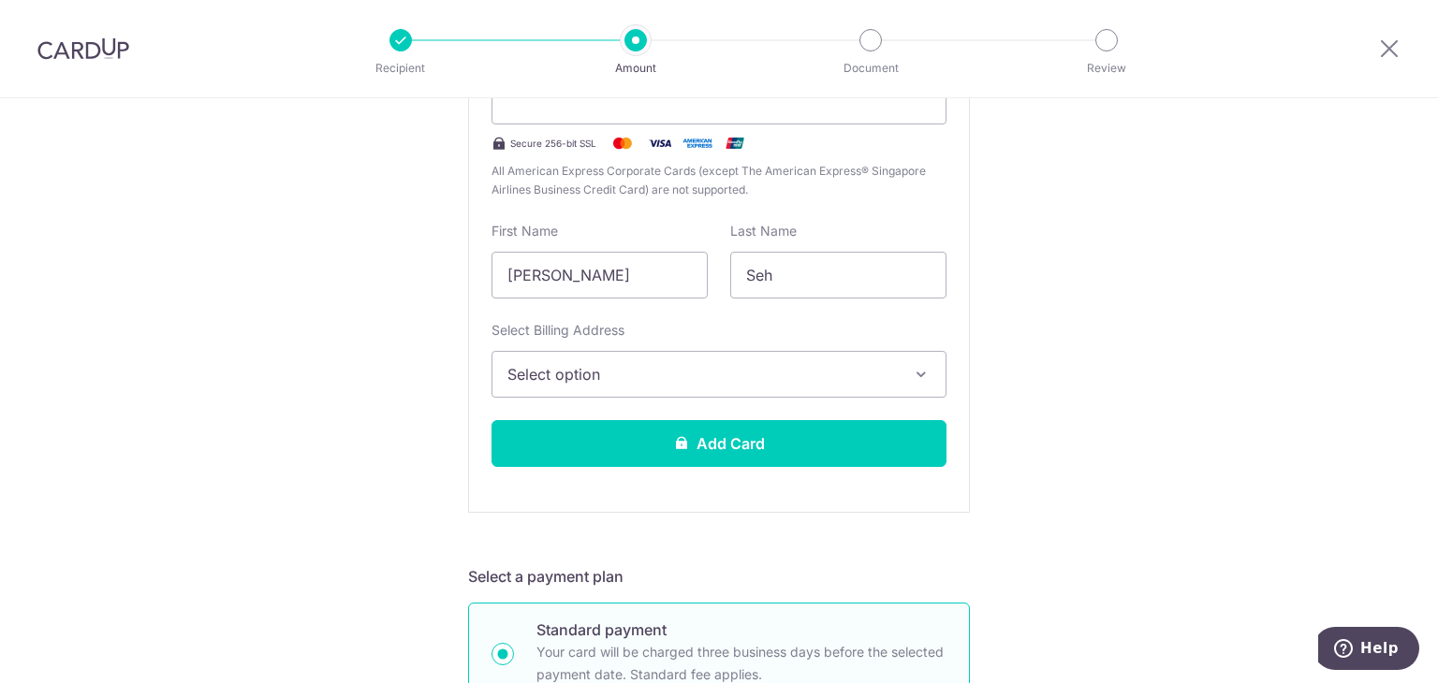
click at [577, 378] on span "Select option" at bounding box center [701, 374] width 389 height 22
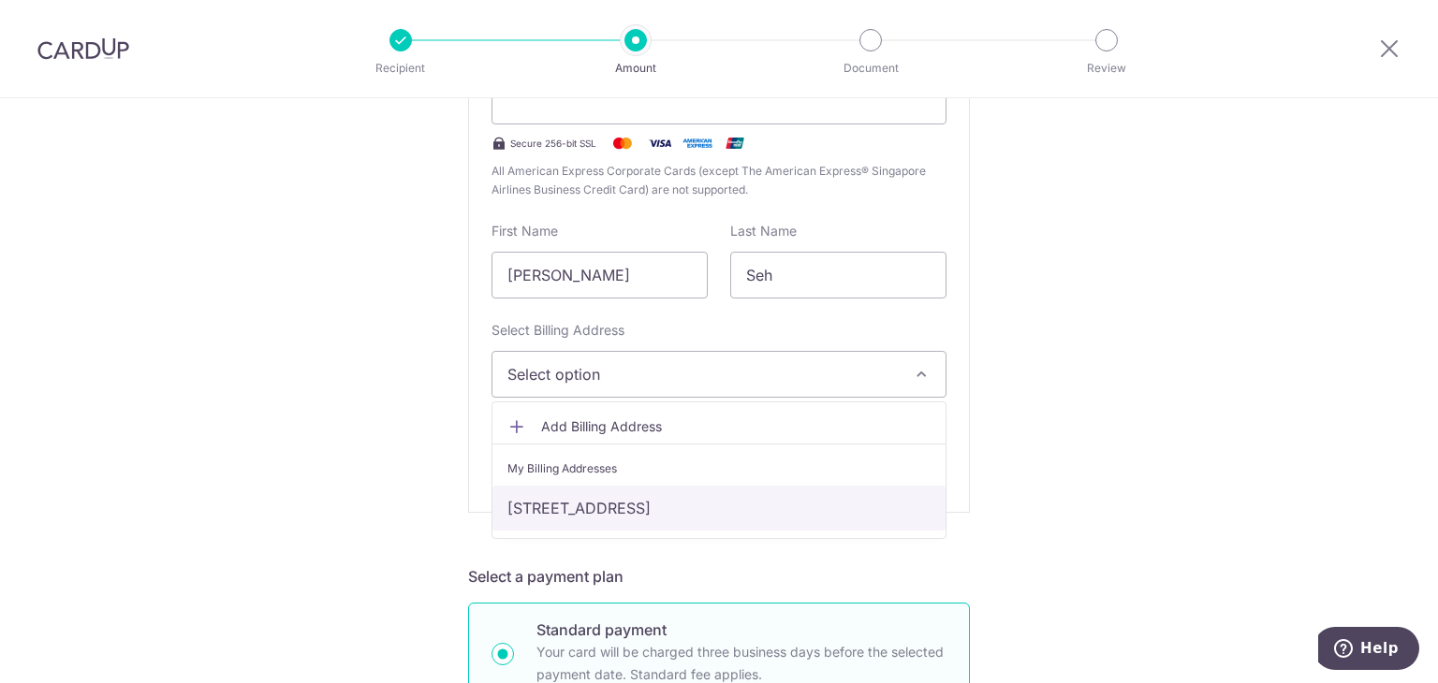
click at [558, 511] on link "BLK 10B #06-217, TOA PAYOH LORONG 7 , Singapore, SINGAPORE, Singapore-312010" at bounding box center [718, 508] width 453 height 45
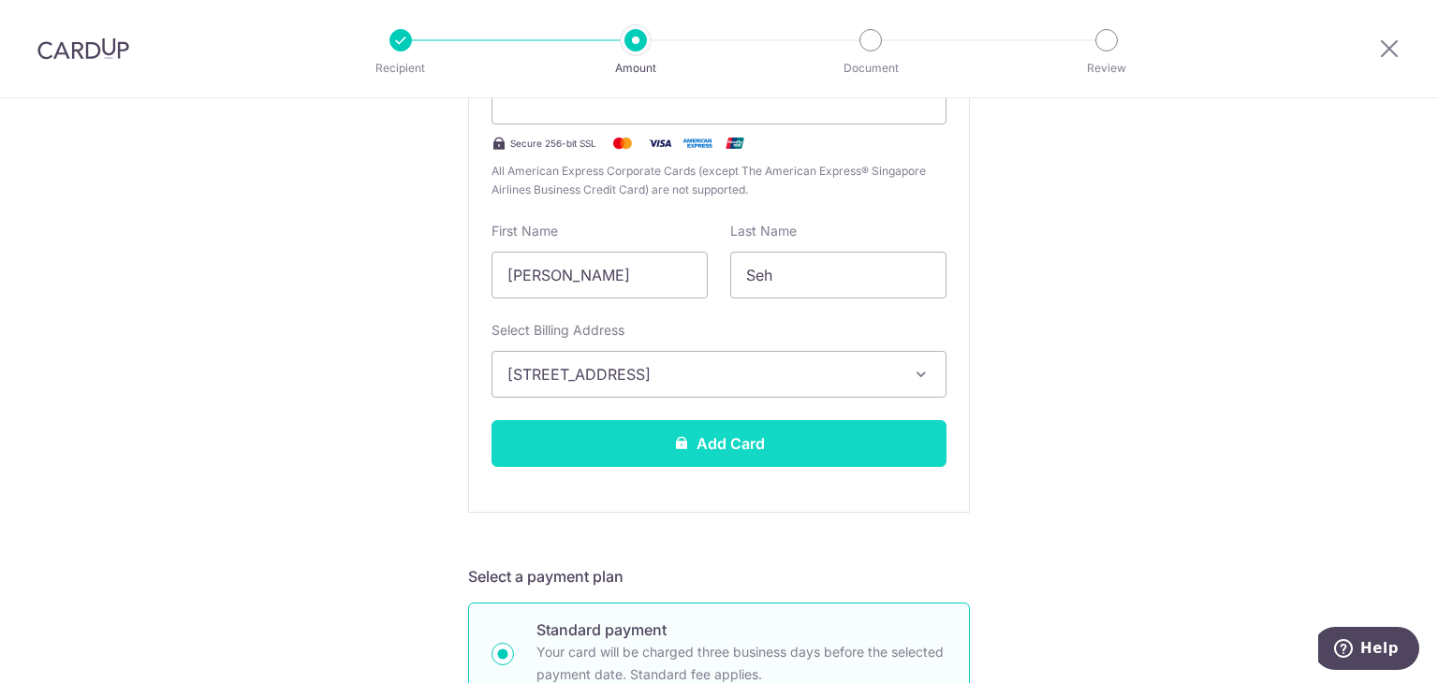
click at [592, 452] on button "Add Card" at bounding box center [718, 443] width 455 height 47
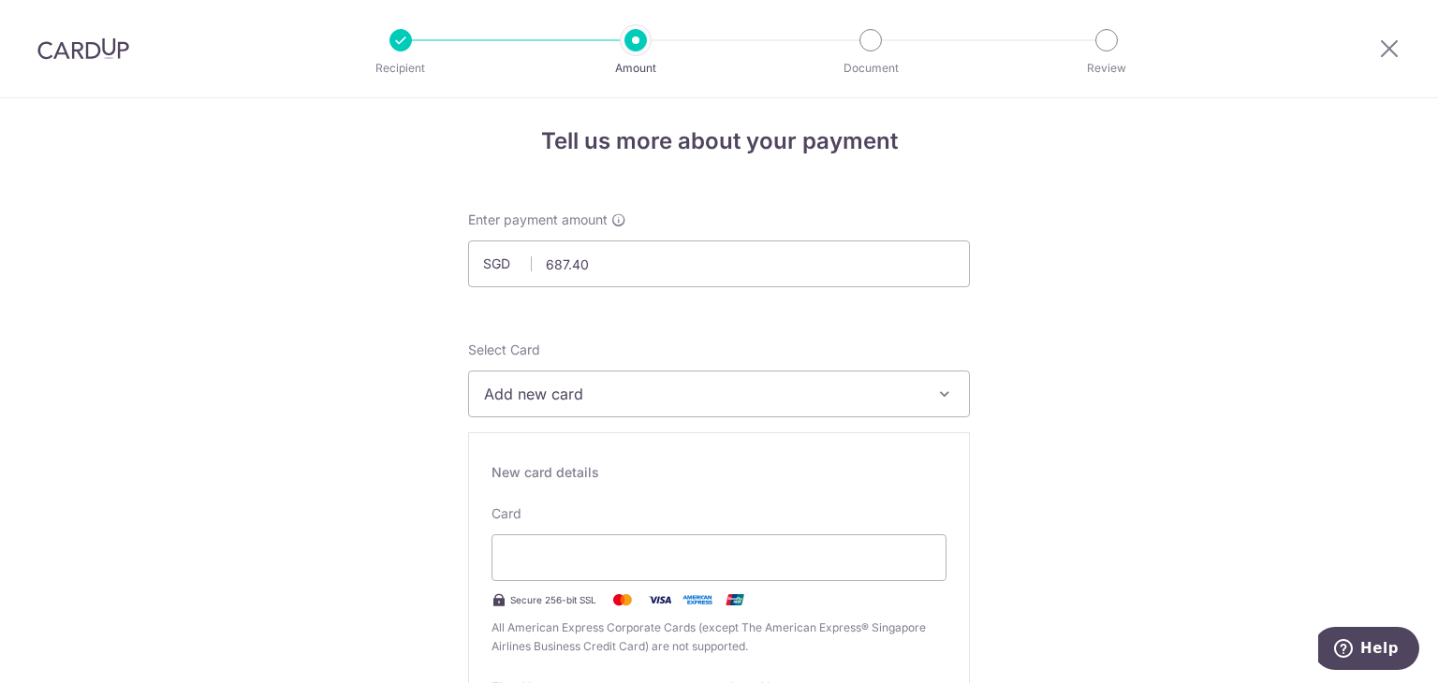
scroll to position [0, 0]
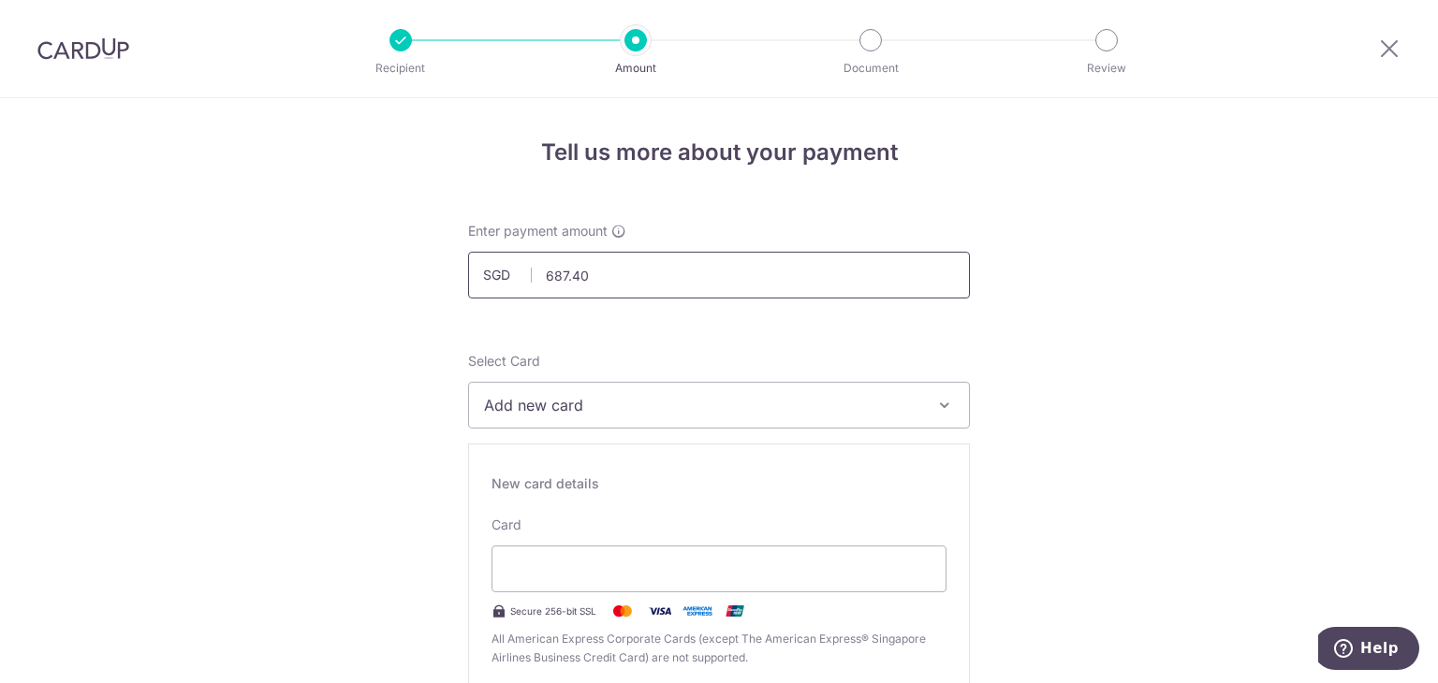
click at [594, 274] on input "687.40" at bounding box center [719, 275] width 502 height 47
click at [614, 413] on span "Add new card" at bounding box center [702, 405] width 436 height 22
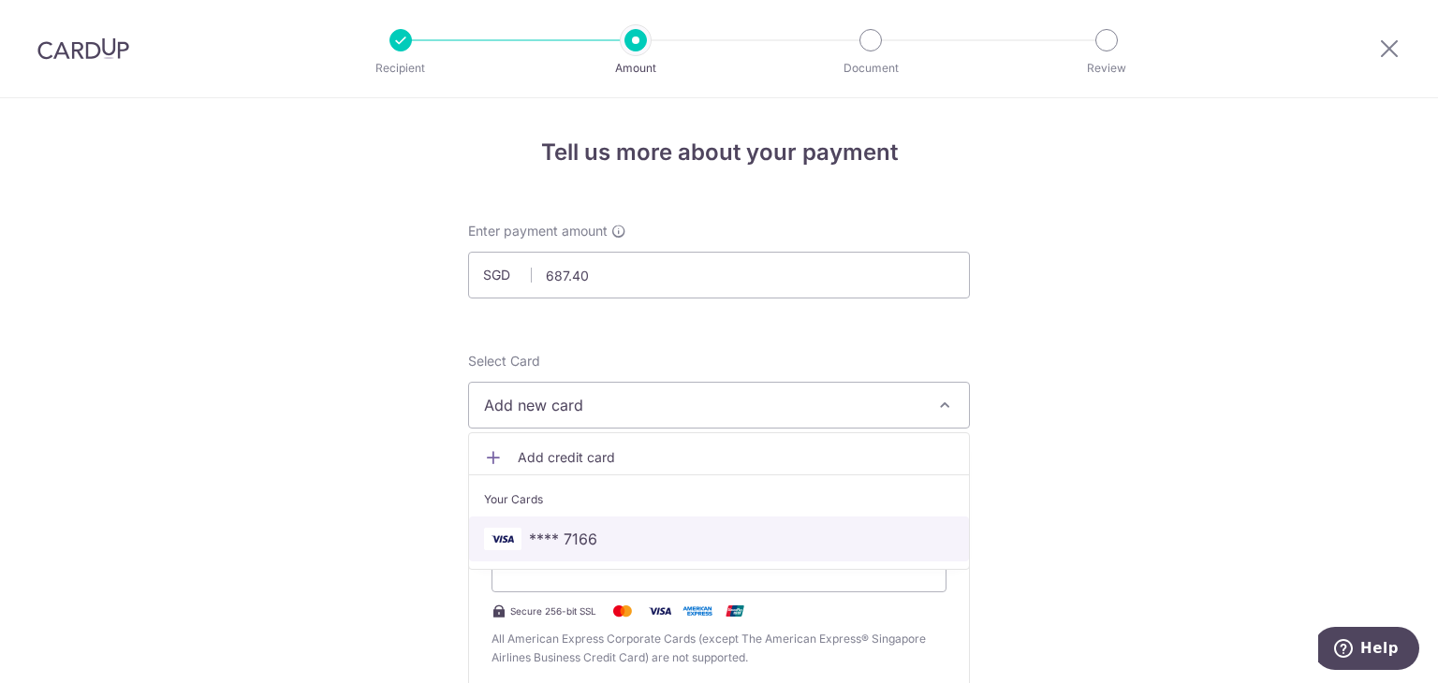
drag, startPoint x: 569, startPoint y: 538, endPoint x: 673, endPoint y: 462, distance: 128.6
click at [569, 538] on span "**** 7166" at bounding box center [563, 539] width 68 height 22
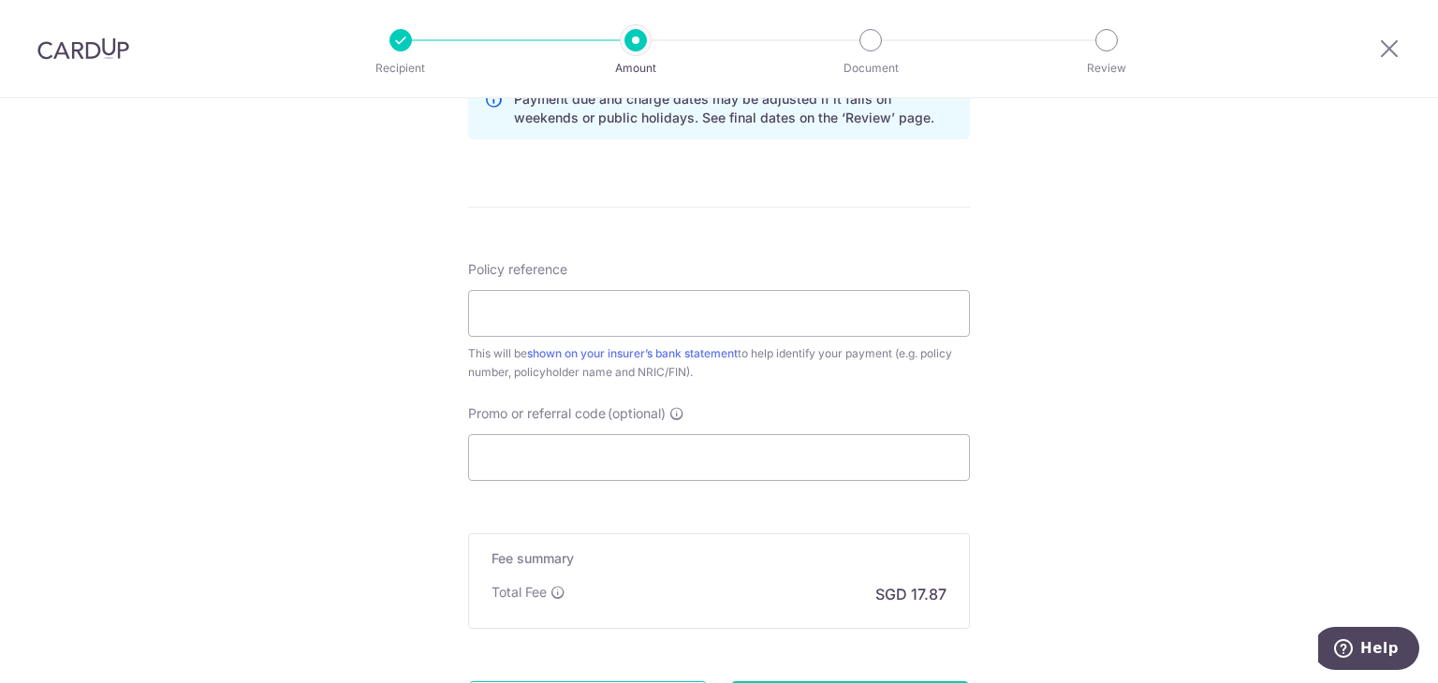
scroll to position [996, 0]
click at [786, 308] on input "Policy reference" at bounding box center [719, 317] width 502 height 47
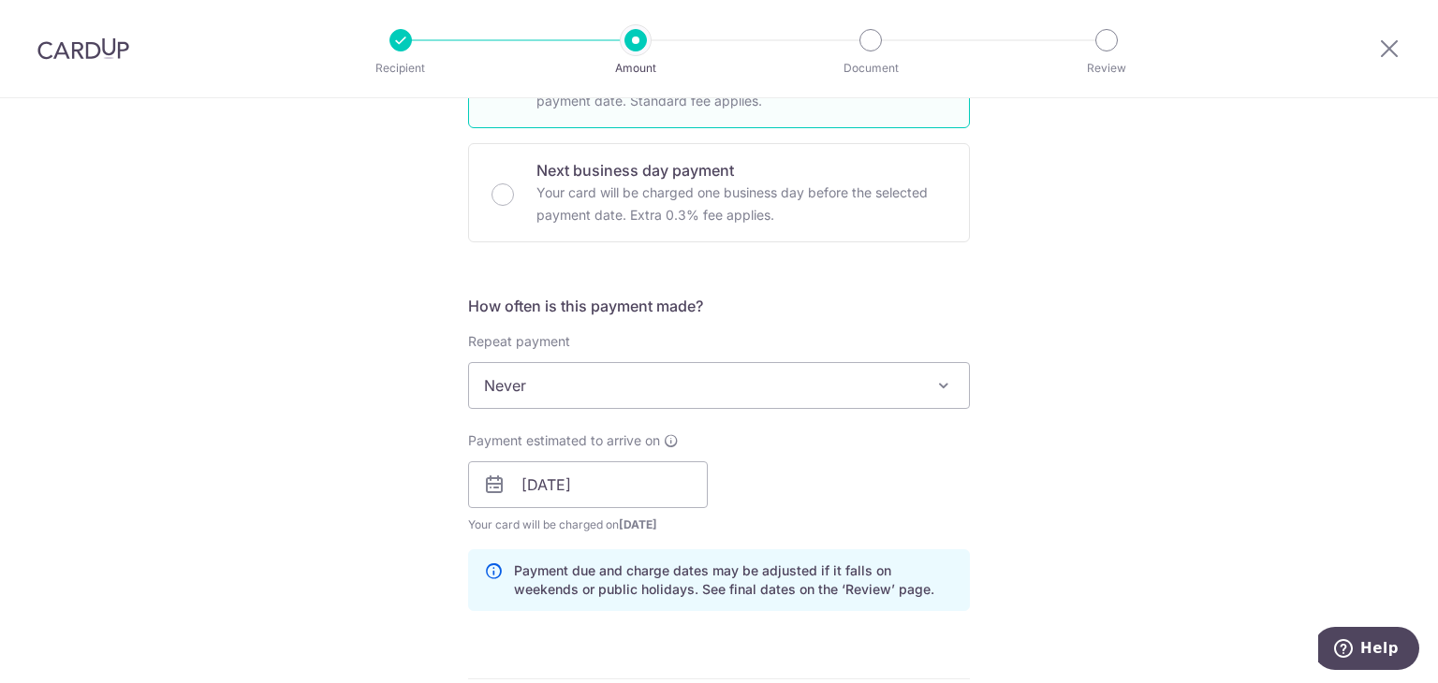
scroll to position [809, 0]
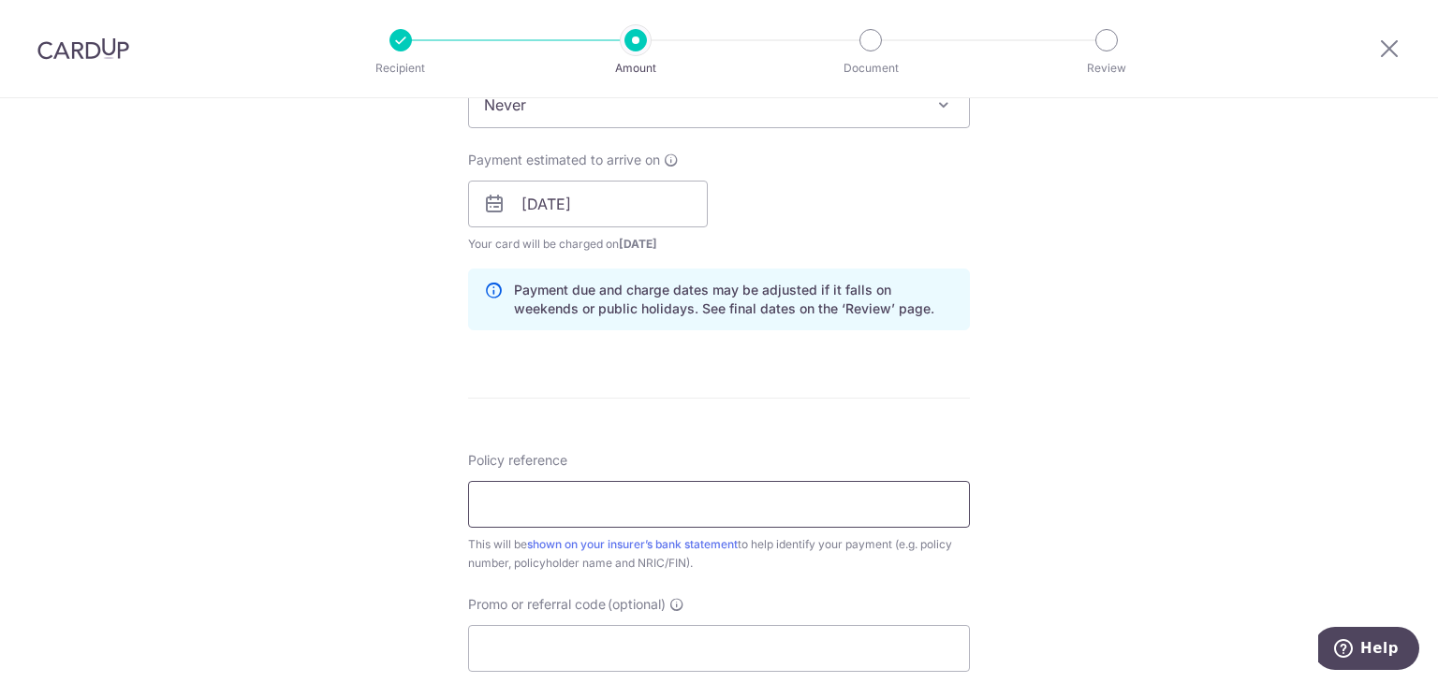
paste input "0025102391"
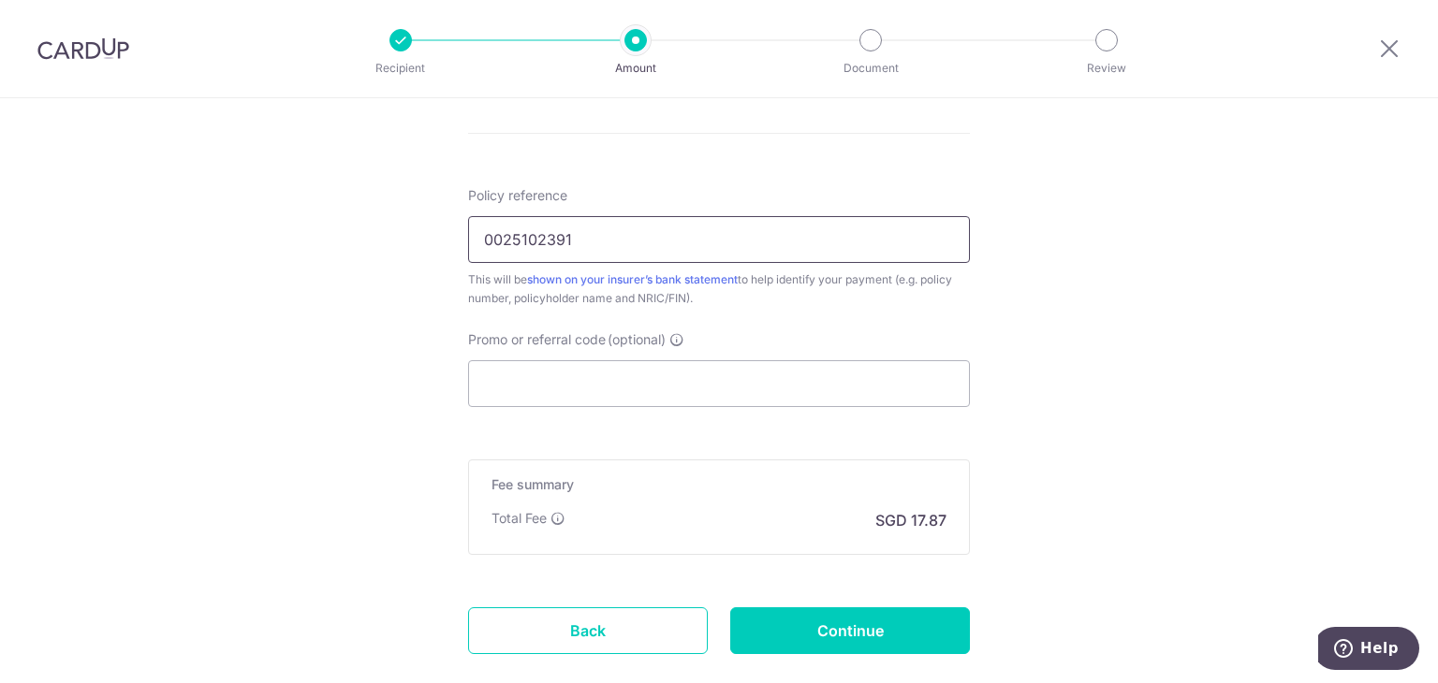
scroll to position [1123, 0]
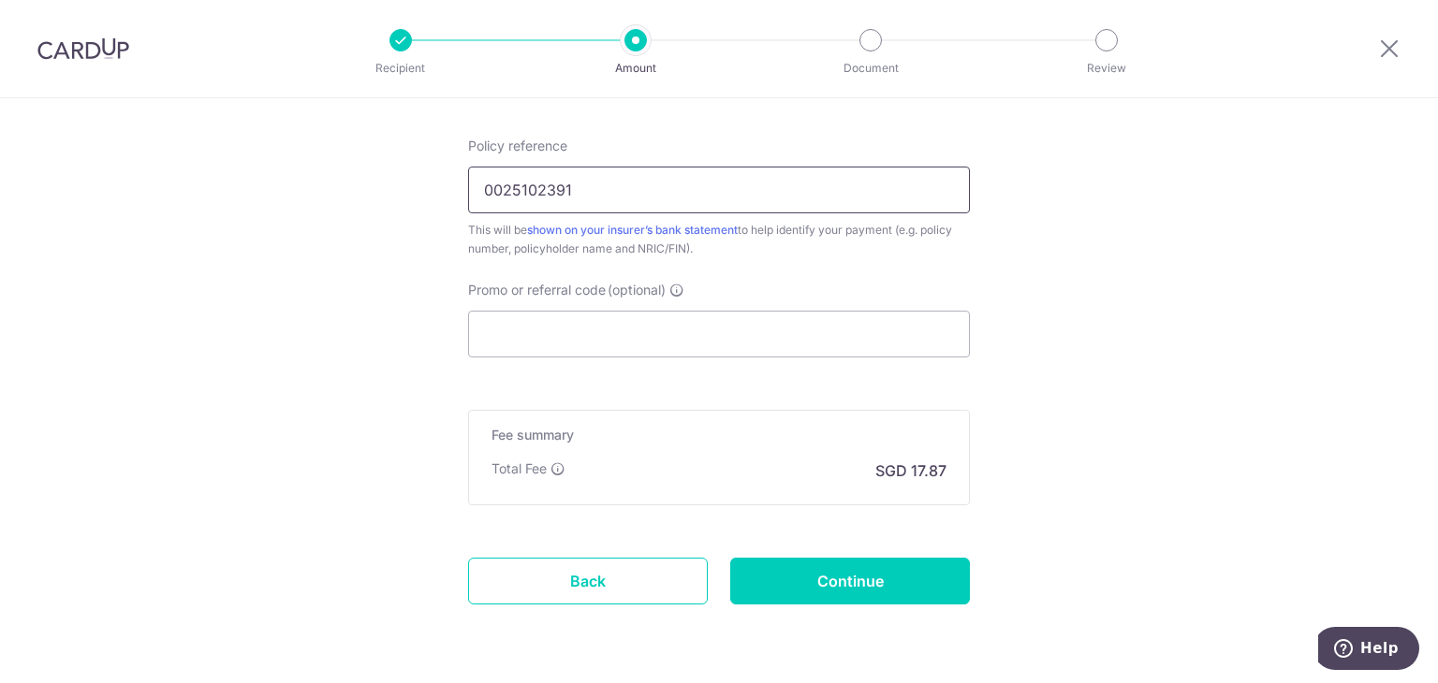
type input "0025102391"
click at [689, 463] on div "Total Fee SGD 17.87" at bounding box center [718, 471] width 455 height 22
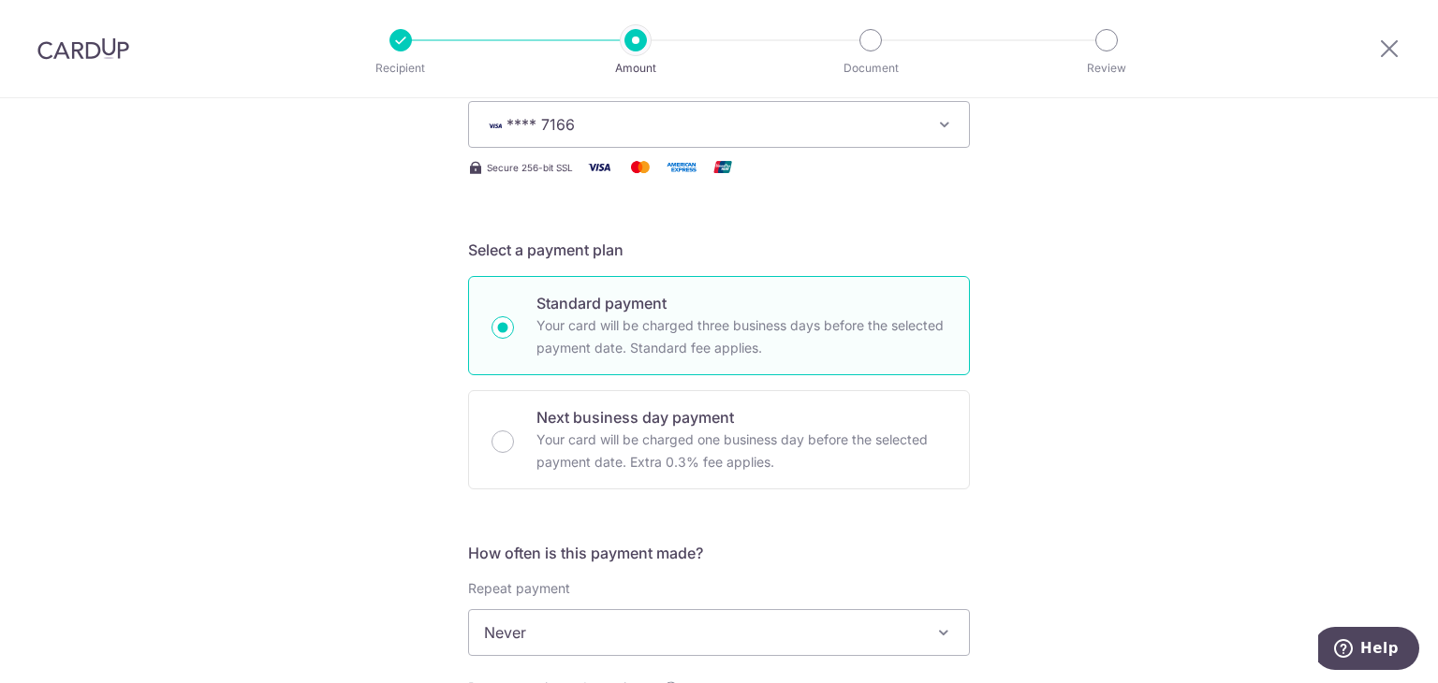
scroll to position [0, 0]
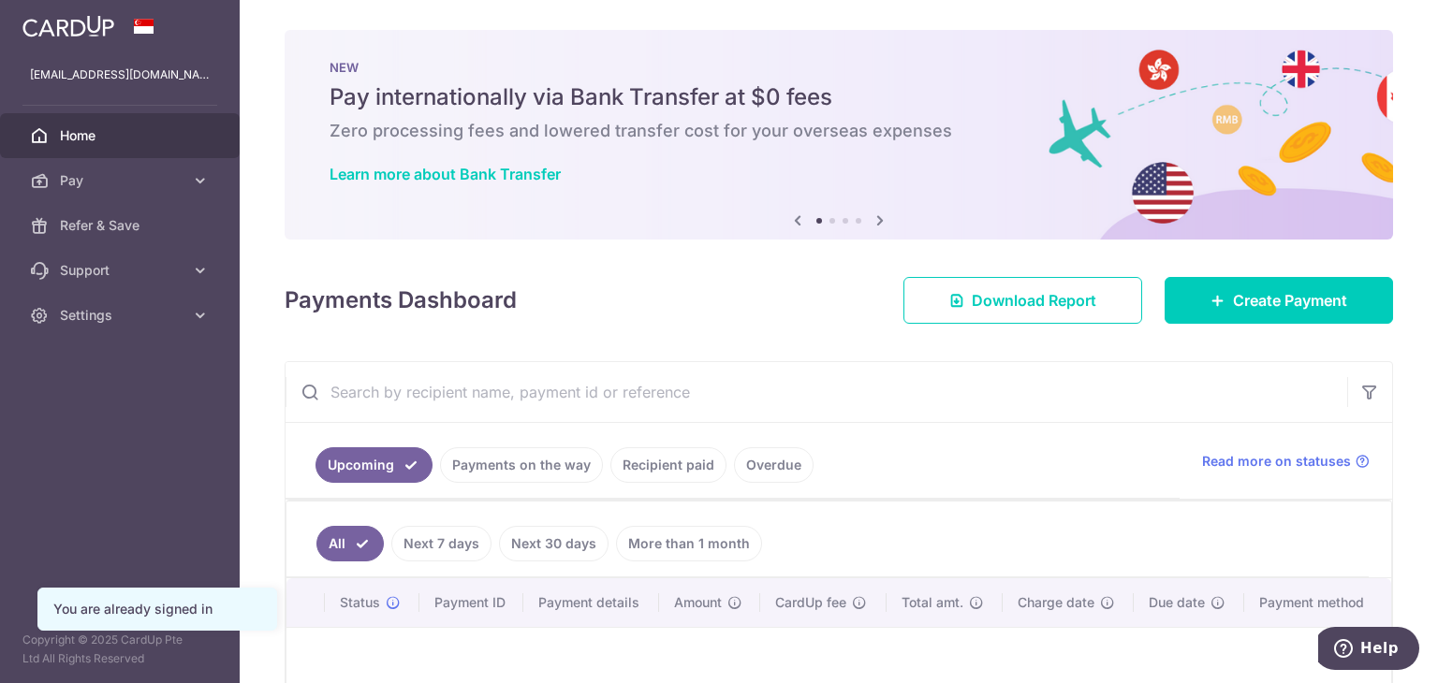
click at [655, 474] on link "Recipient paid" at bounding box center [668, 465] width 116 height 36
